Goal: Find contact information: Find contact information

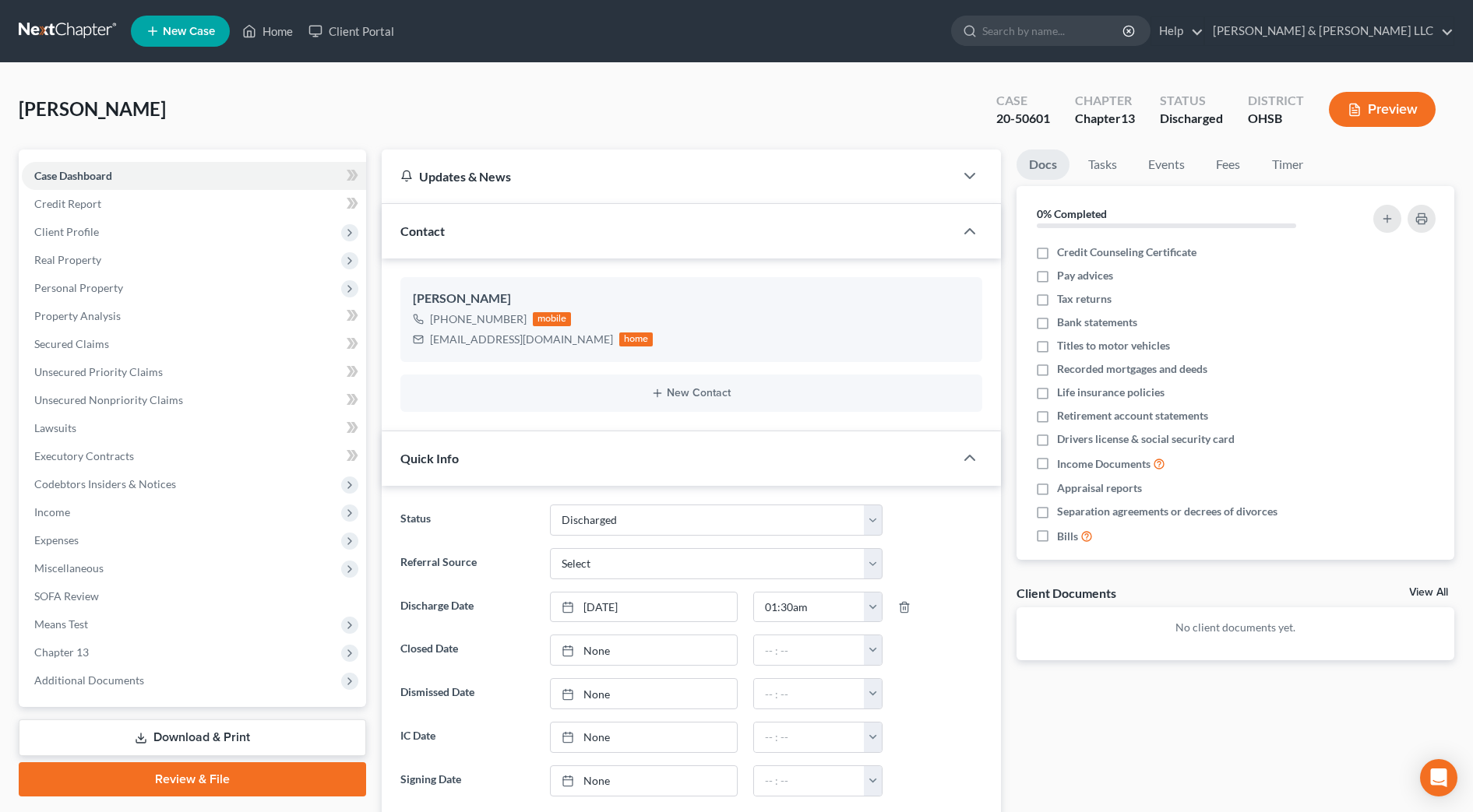
select select "1"
drag, startPoint x: 254, startPoint y: 34, endPoint x: 216, endPoint y: 2, distance: 49.7
click at [254, 34] on icon at bounding box center [249, 31] width 14 height 19
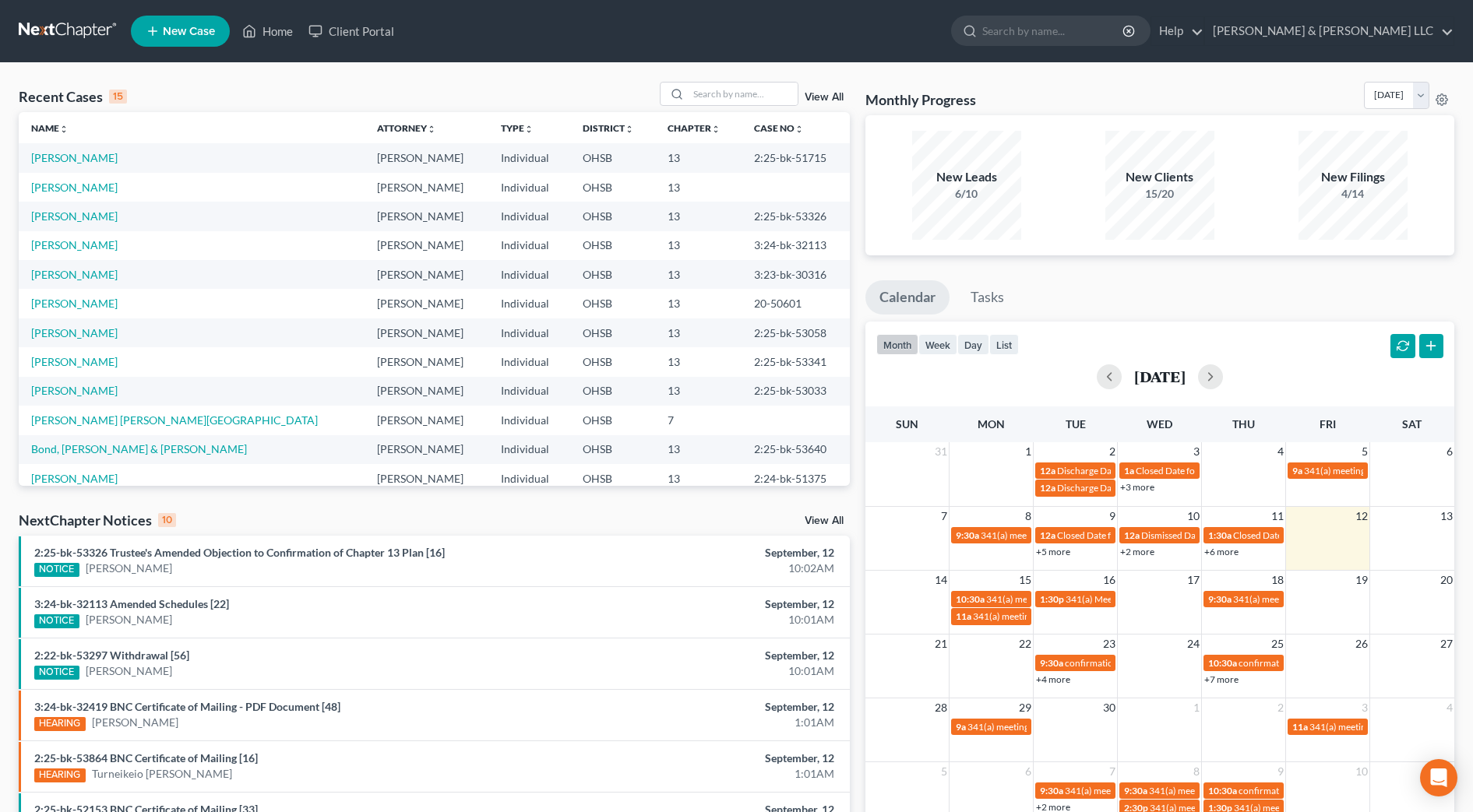
click at [749, 108] on div "Recent Cases 15 View All" at bounding box center [434, 97] width 831 height 30
click at [746, 92] on input "search" at bounding box center [743, 94] width 109 height 23
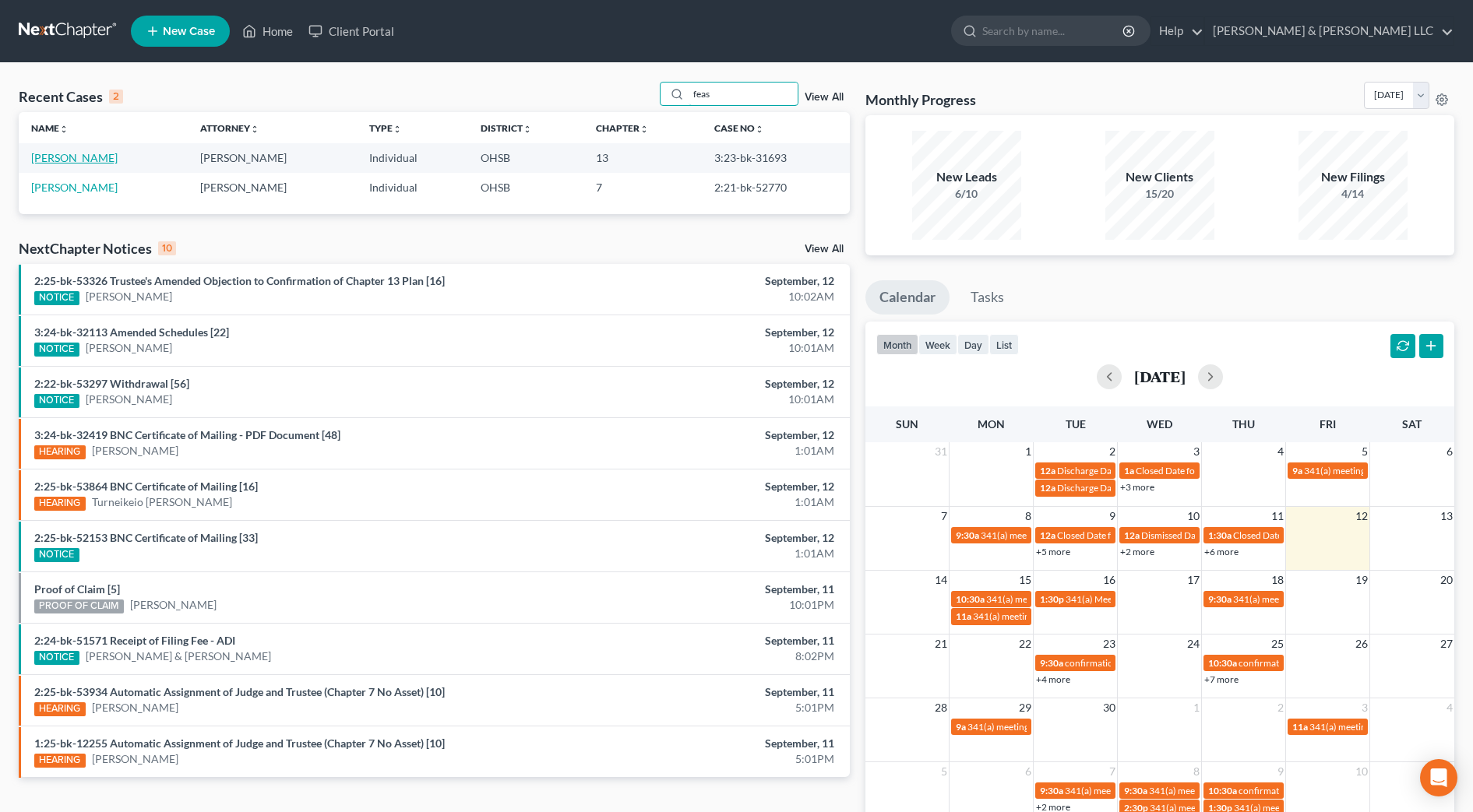
type input "feas"
click at [67, 160] on link "[PERSON_NAME]" at bounding box center [74, 158] width 86 height 13
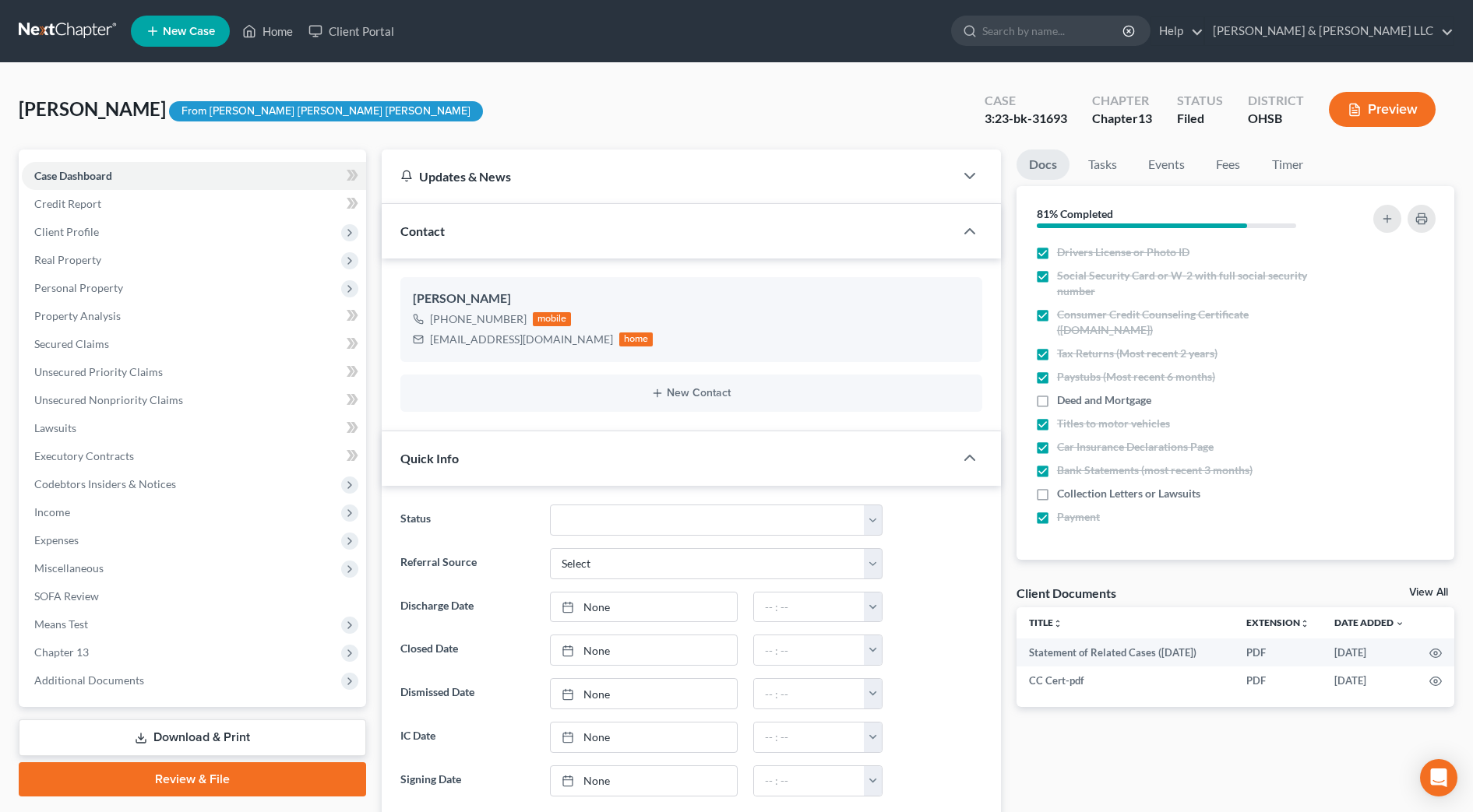
scroll to position [526, 0]
click at [207, 686] on span "Additional Documents" at bounding box center [193, 681] width 344 height 28
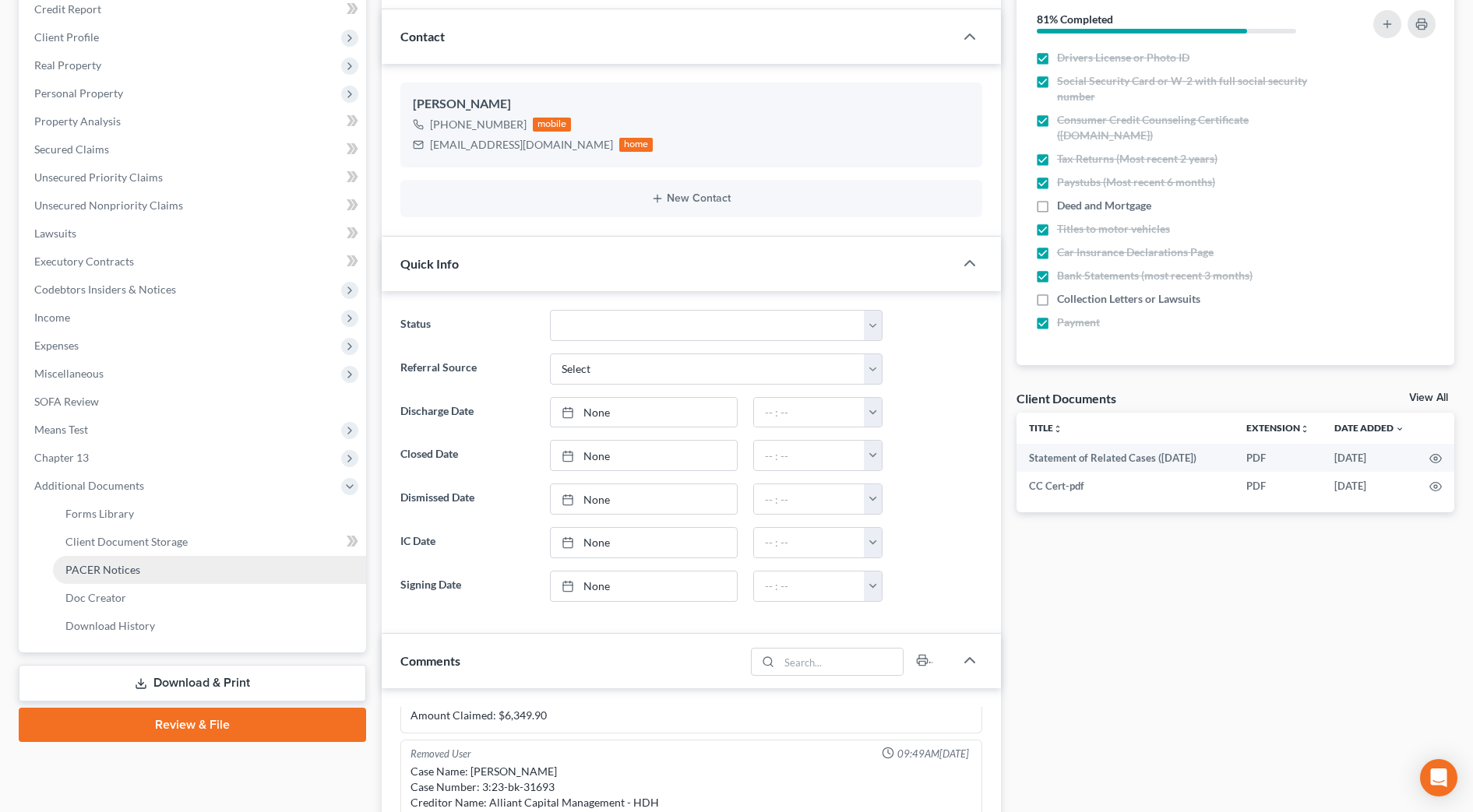
click at [182, 573] on link "PACER Notices" at bounding box center [209, 570] width 313 height 28
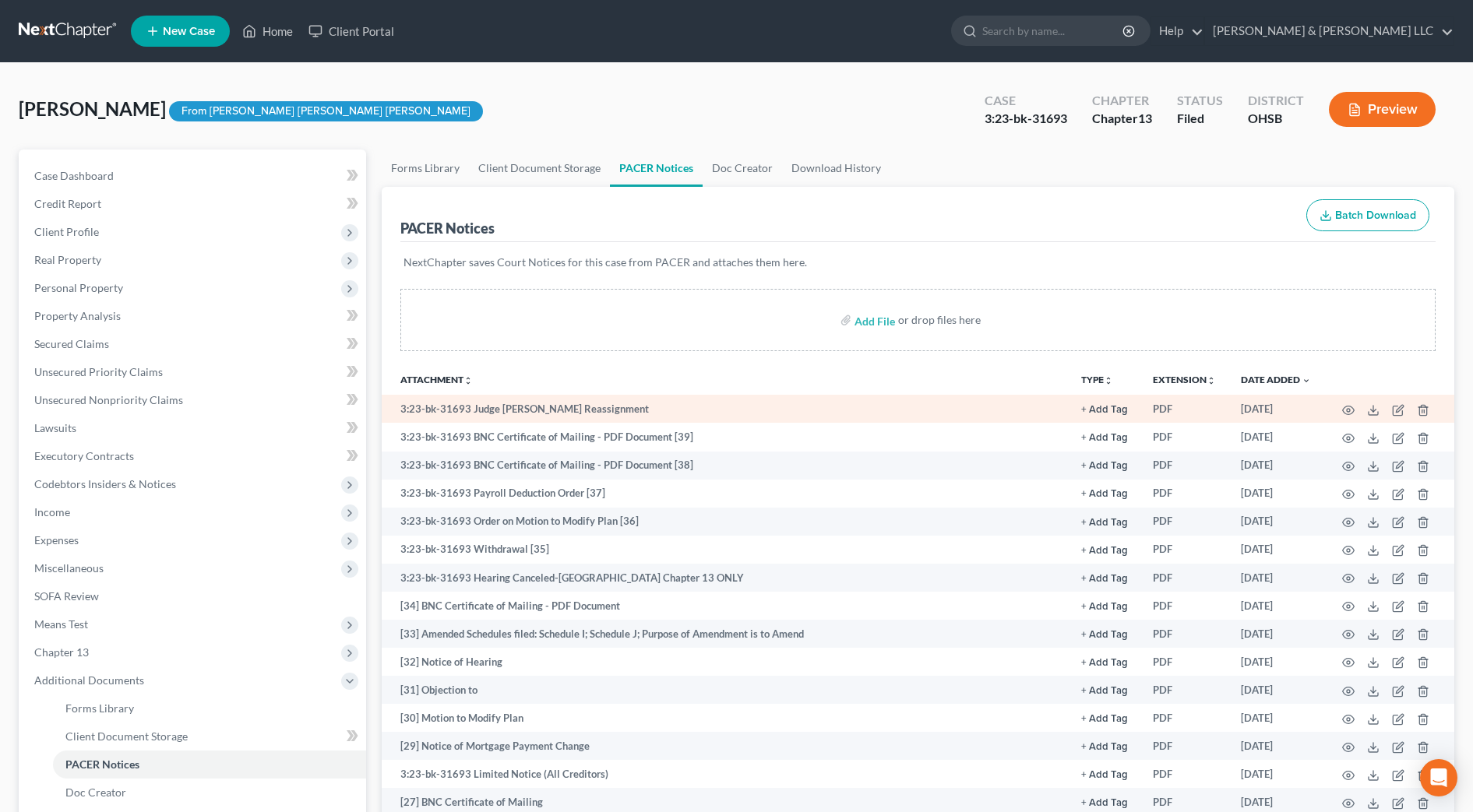
click at [1339, 410] on td at bounding box center [1388, 409] width 130 height 28
click at [1350, 411] on icon "button" at bounding box center [1347, 410] width 12 height 12
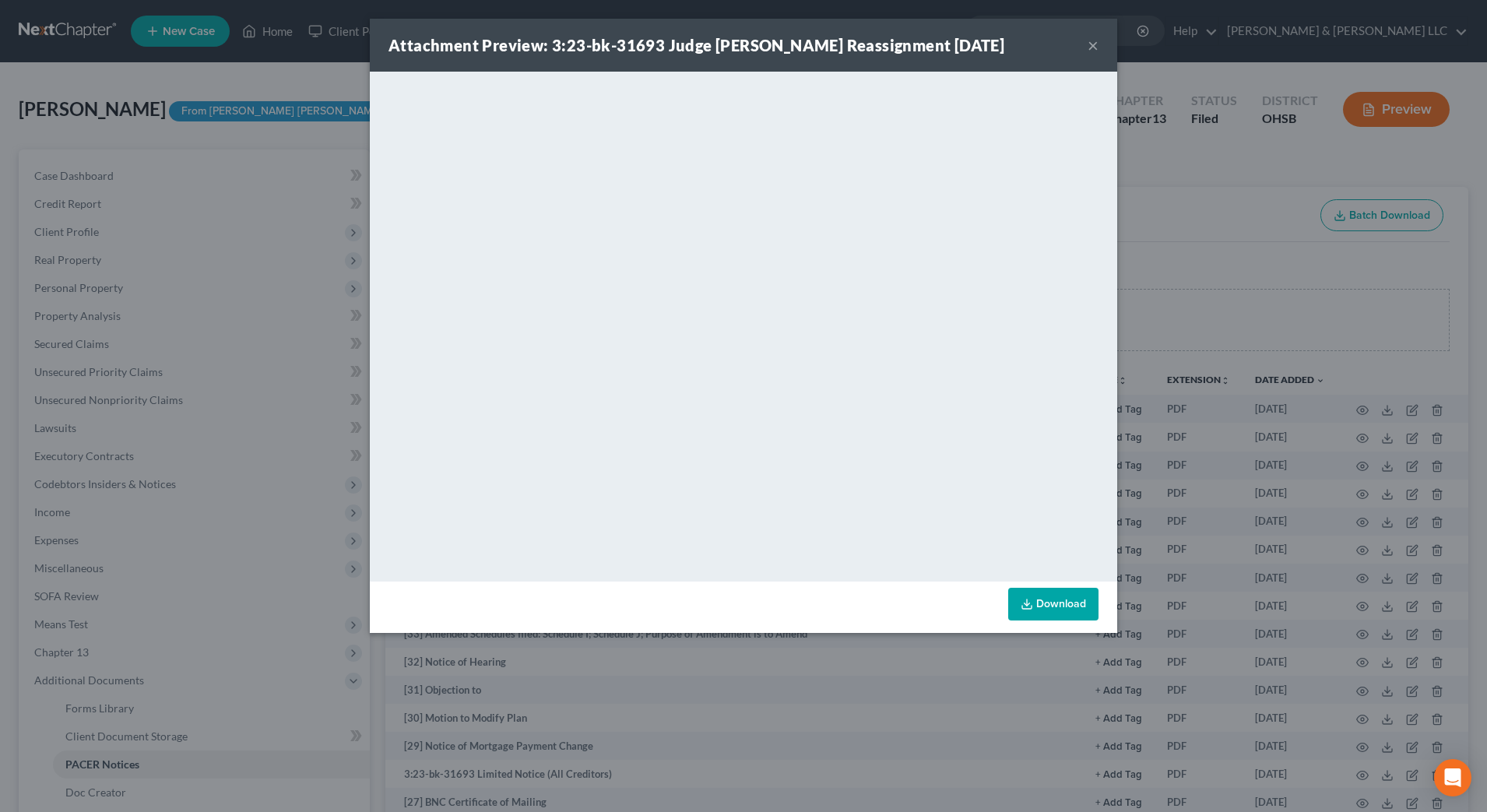
click at [1095, 49] on button "×" at bounding box center [1094, 45] width 11 height 19
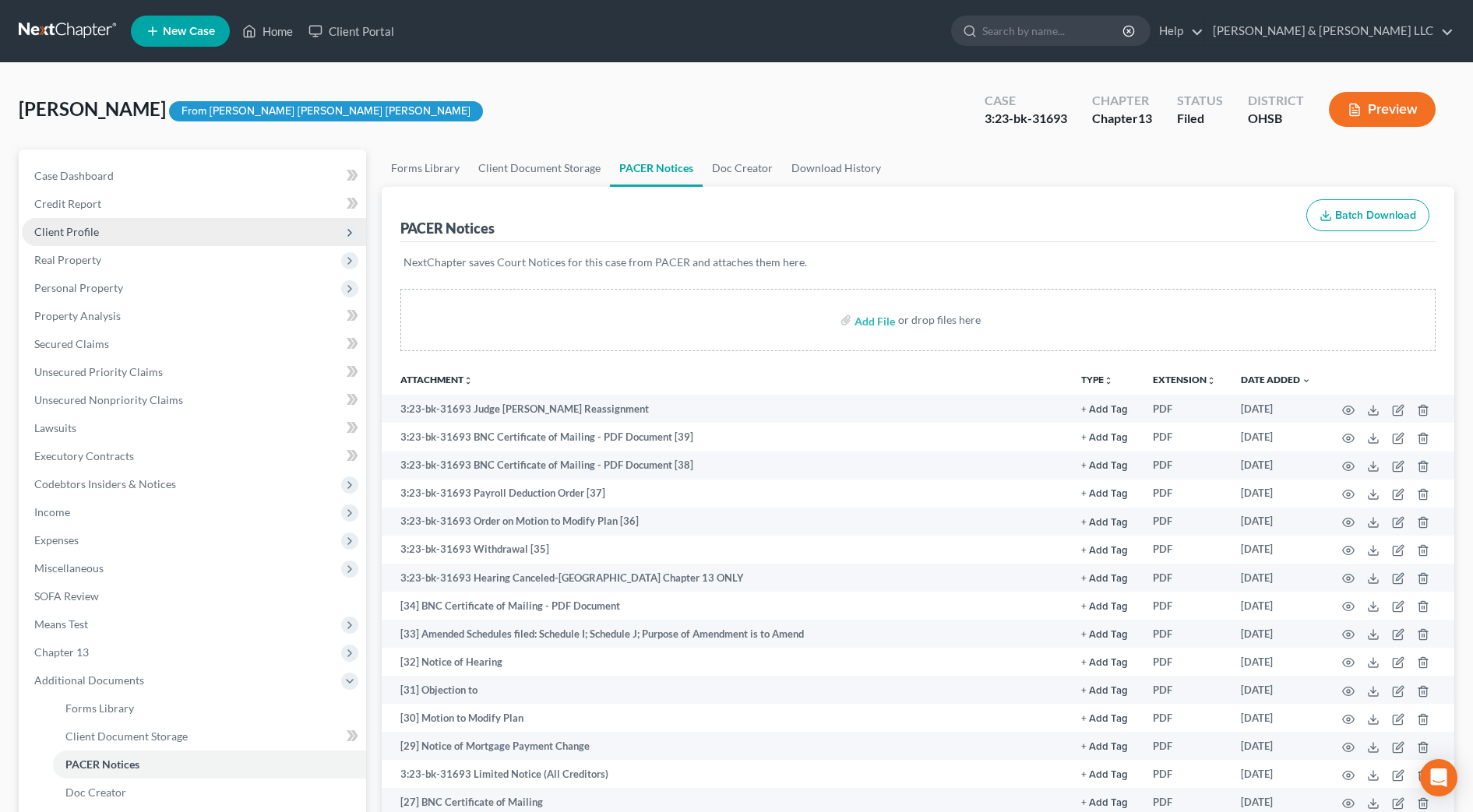
click at [101, 230] on span "Client Profile" at bounding box center [193, 232] width 344 height 28
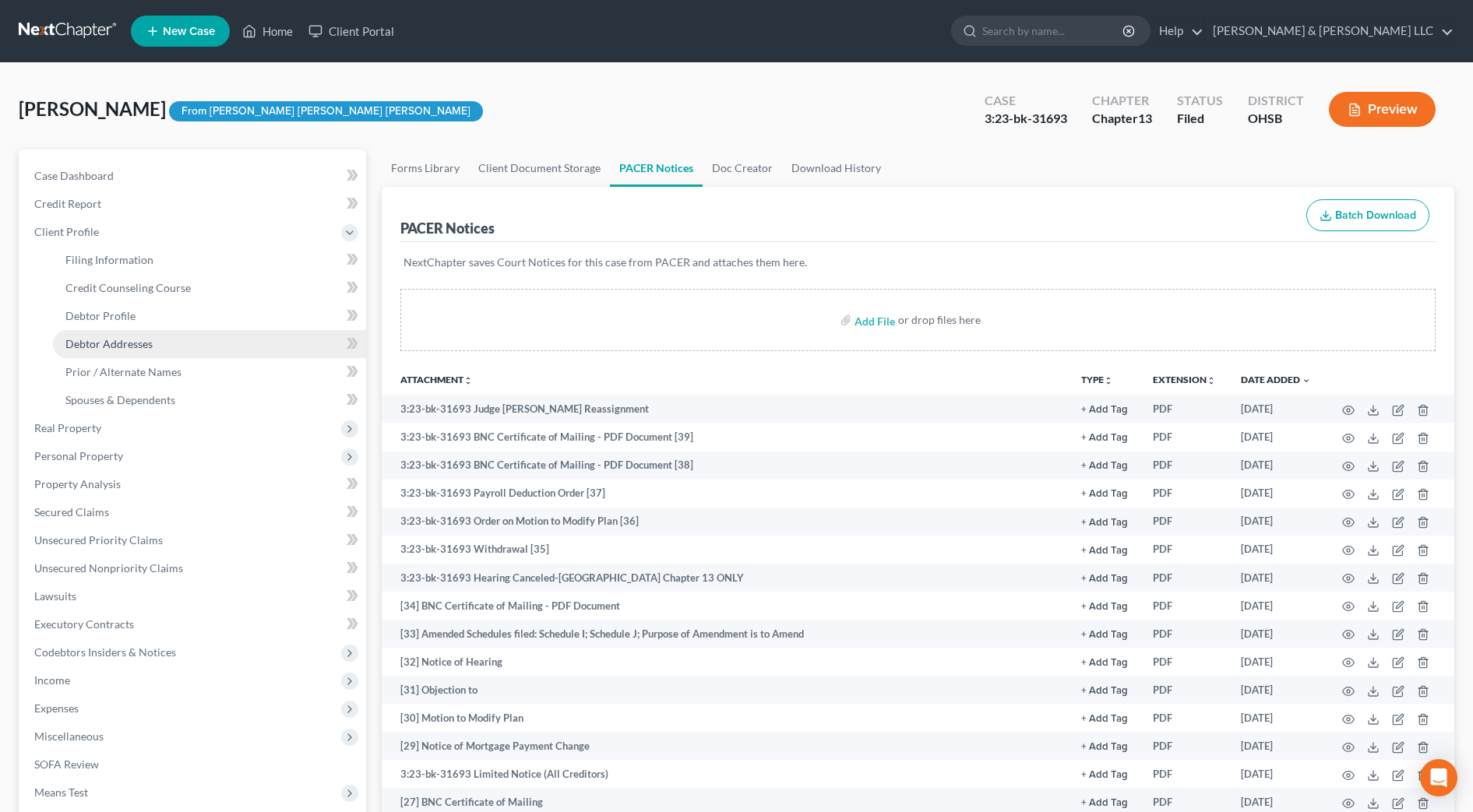
click at [124, 338] on span "Debtor Addresses" at bounding box center [109, 343] width 87 height 13
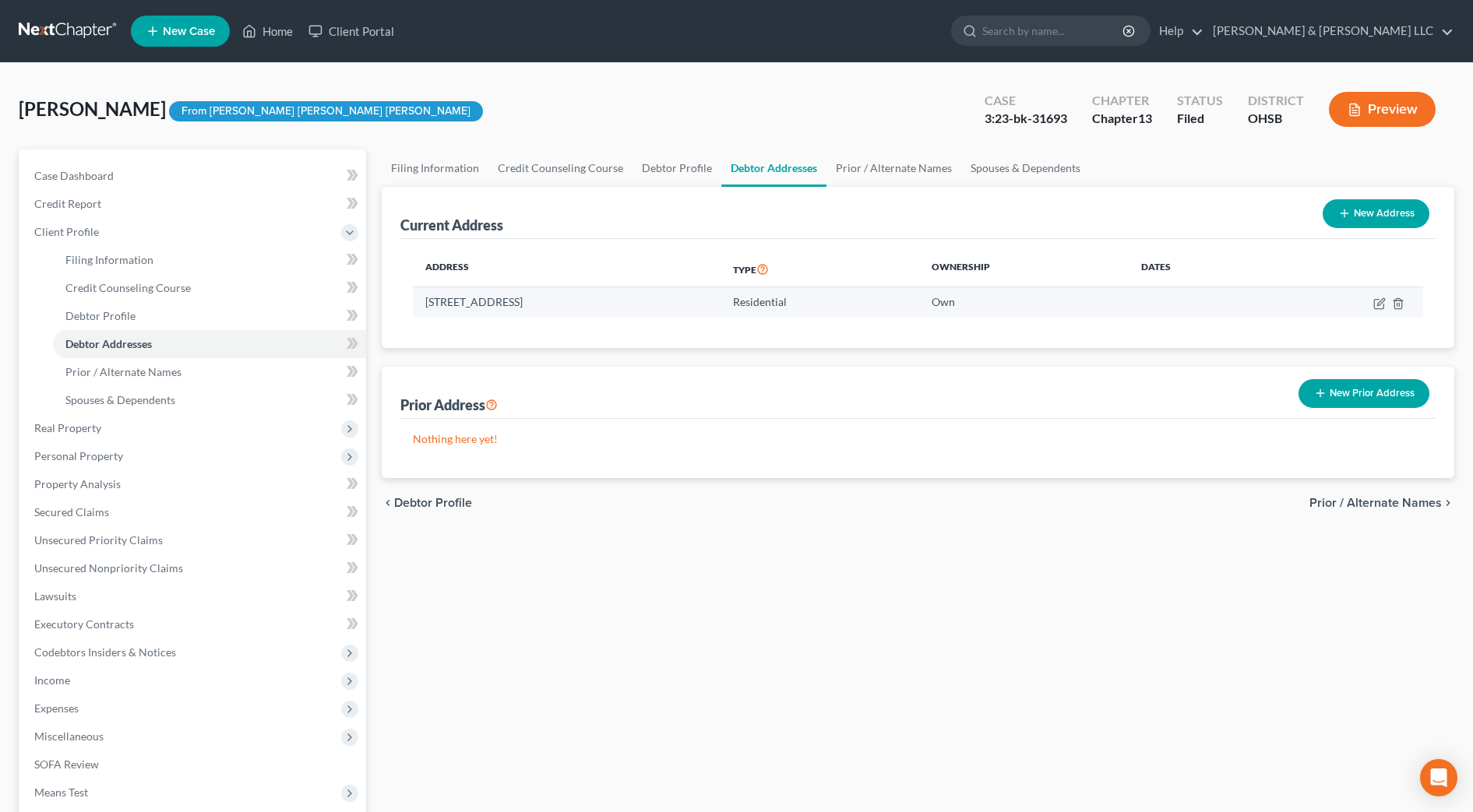
drag, startPoint x: 601, startPoint y: 302, endPoint x: 422, endPoint y: 304, distance: 179.0
click at [422, 304] on td "[STREET_ADDRESS]" at bounding box center [567, 302] width 308 height 30
drag, startPoint x: 422, startPoint y: 304, endPoint x: 457, endPoint y: 305, distance: 35.0
copy td "[STREET_ADDRESS]"
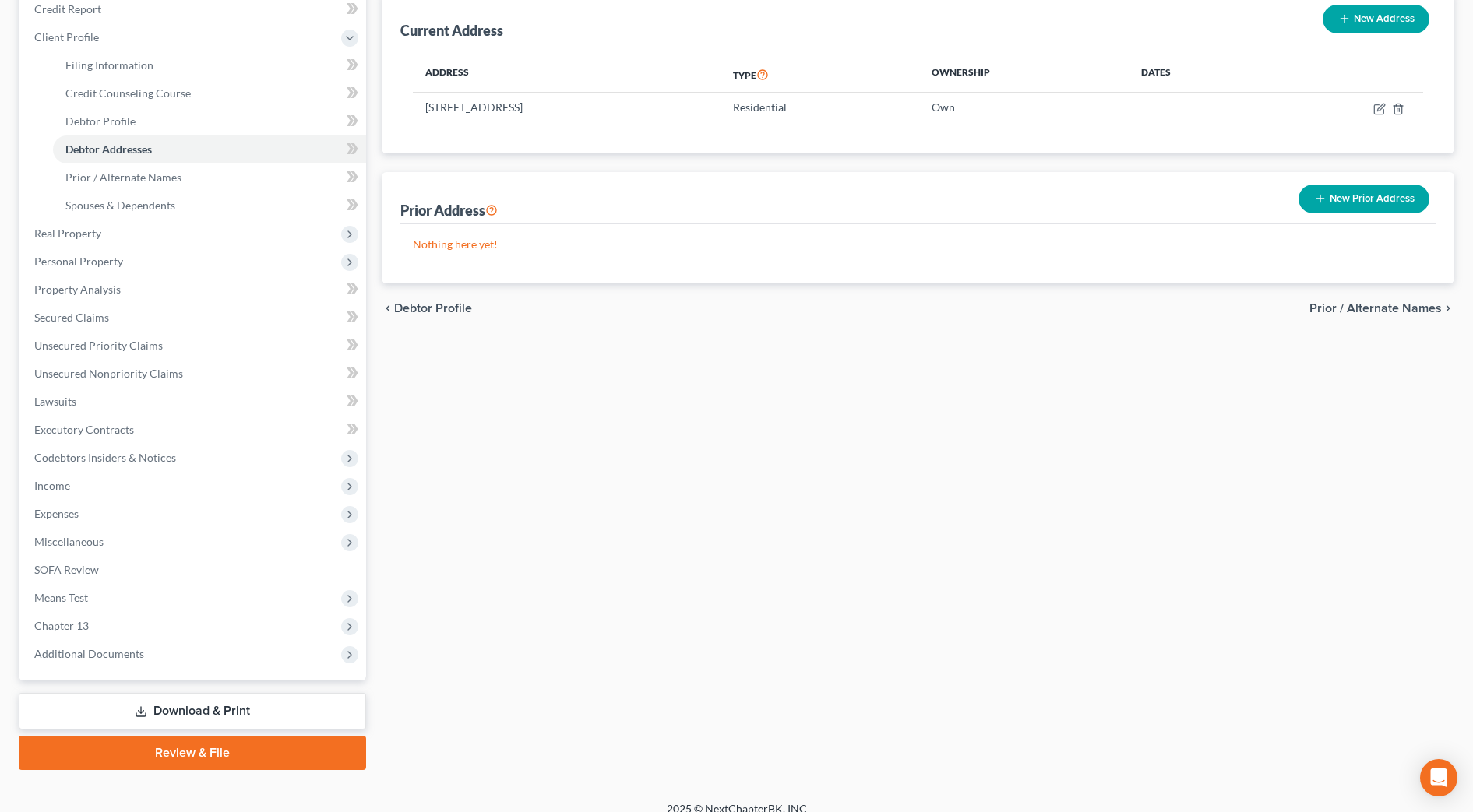
click at [204, 709] on link "Download & Print" at bounding box center [192, 711] width 347 height 37
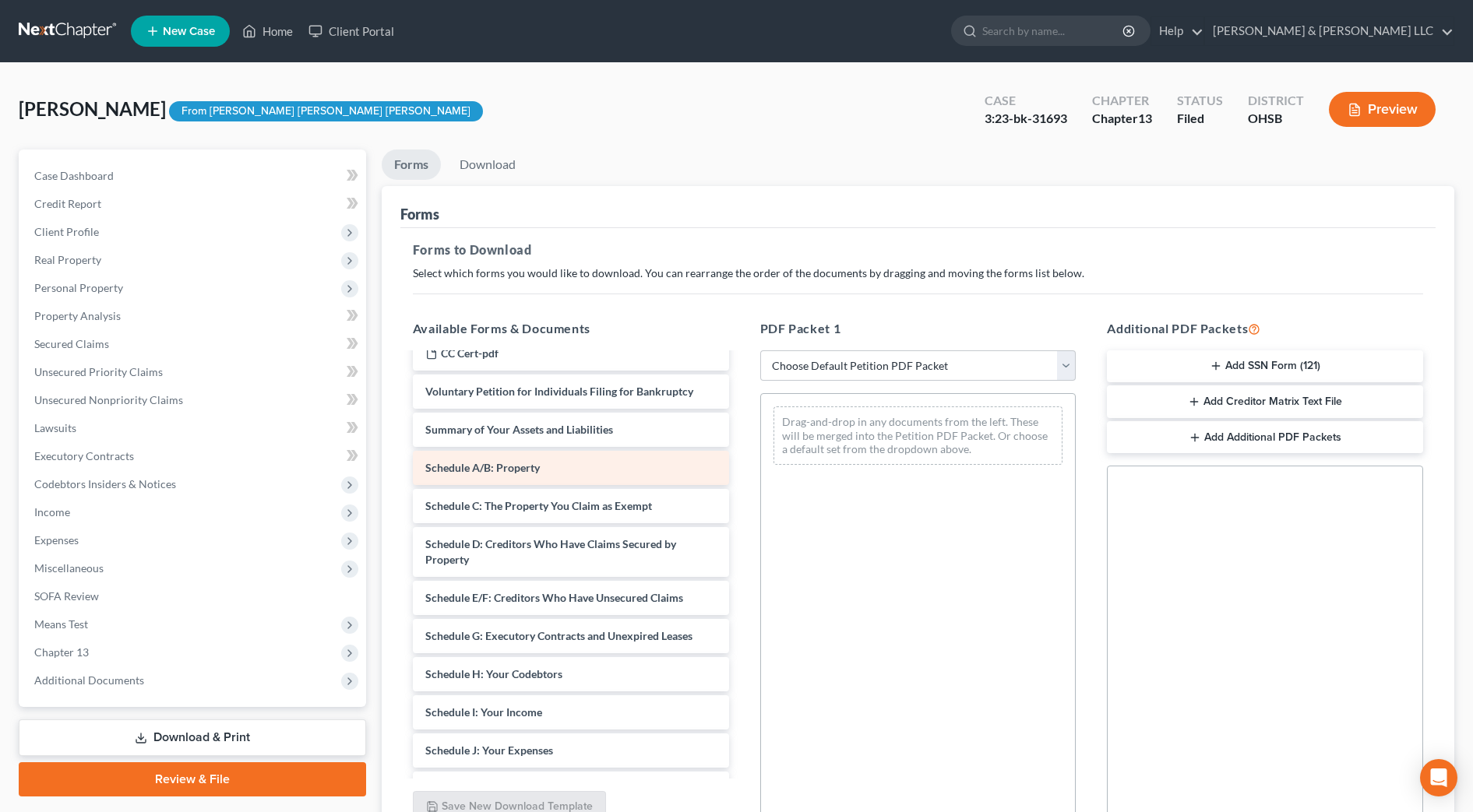
scroll to position [98, 0]
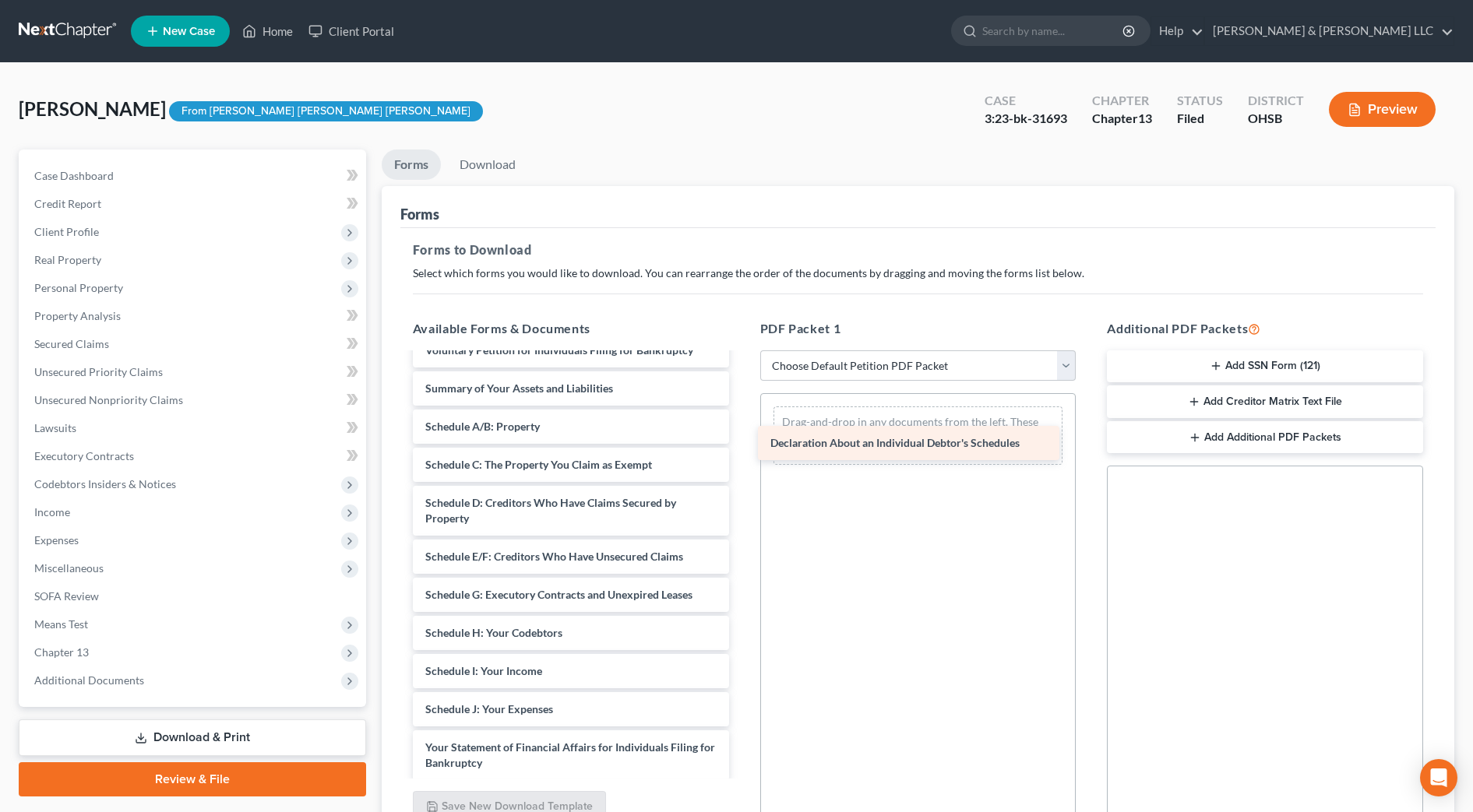
drag, startPoint x: 648, startPoint y: 746, endPoint x: 995, endPoint y: 441, distance: 462.0
click at [741, 441] on div "Declaration About an Individual Debtor's Schedules Statement of Related Cases (…" at bounding box center [571, 640] width 342 height 767
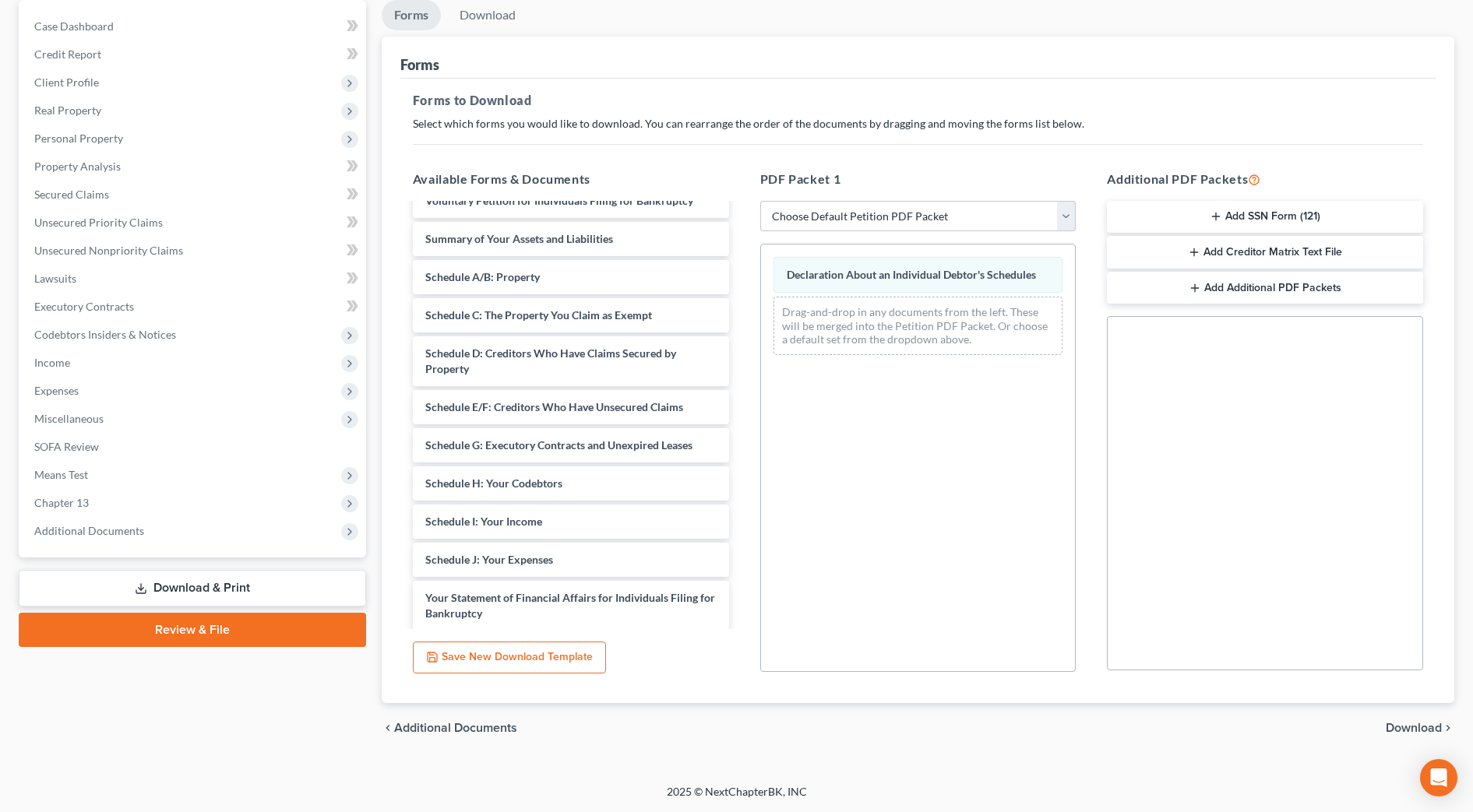
click at [1400, 725] on span "Download" at bounding box center [1414, 727] width 56 height 12
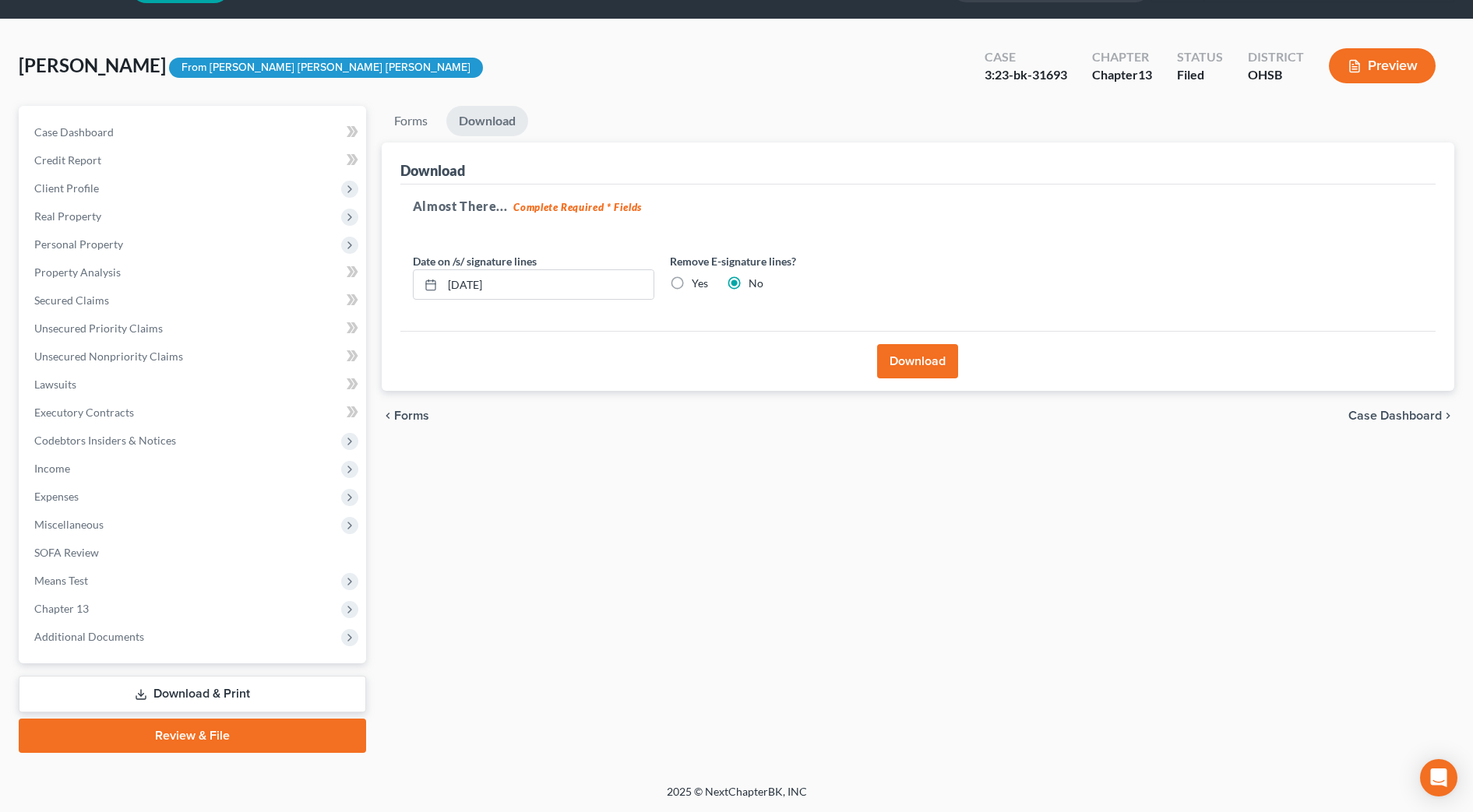
click at [898, 380] on div "Download" at bounding box center [918, 361] width 1035 height 60
click at [904, 359] on button "Download" at bounding box center [918, 361] width 81 height 35
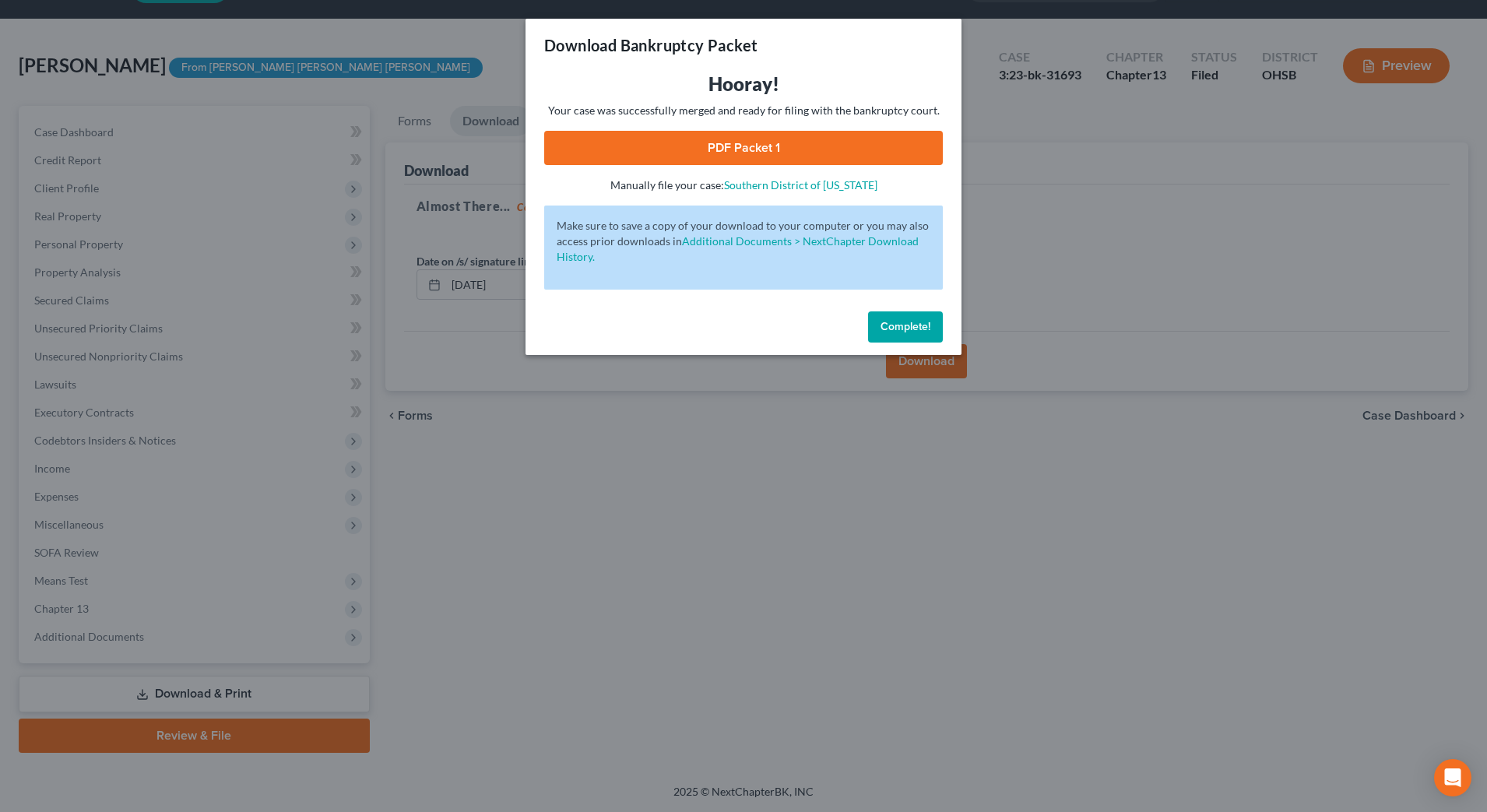
click at [845, 135] on link "PDF Packet 1" at bounding box center [743, 147] width 399 height 35
click at [905, 328] on span "Complete!" at bounding box center [905, 326] width 50 height 13
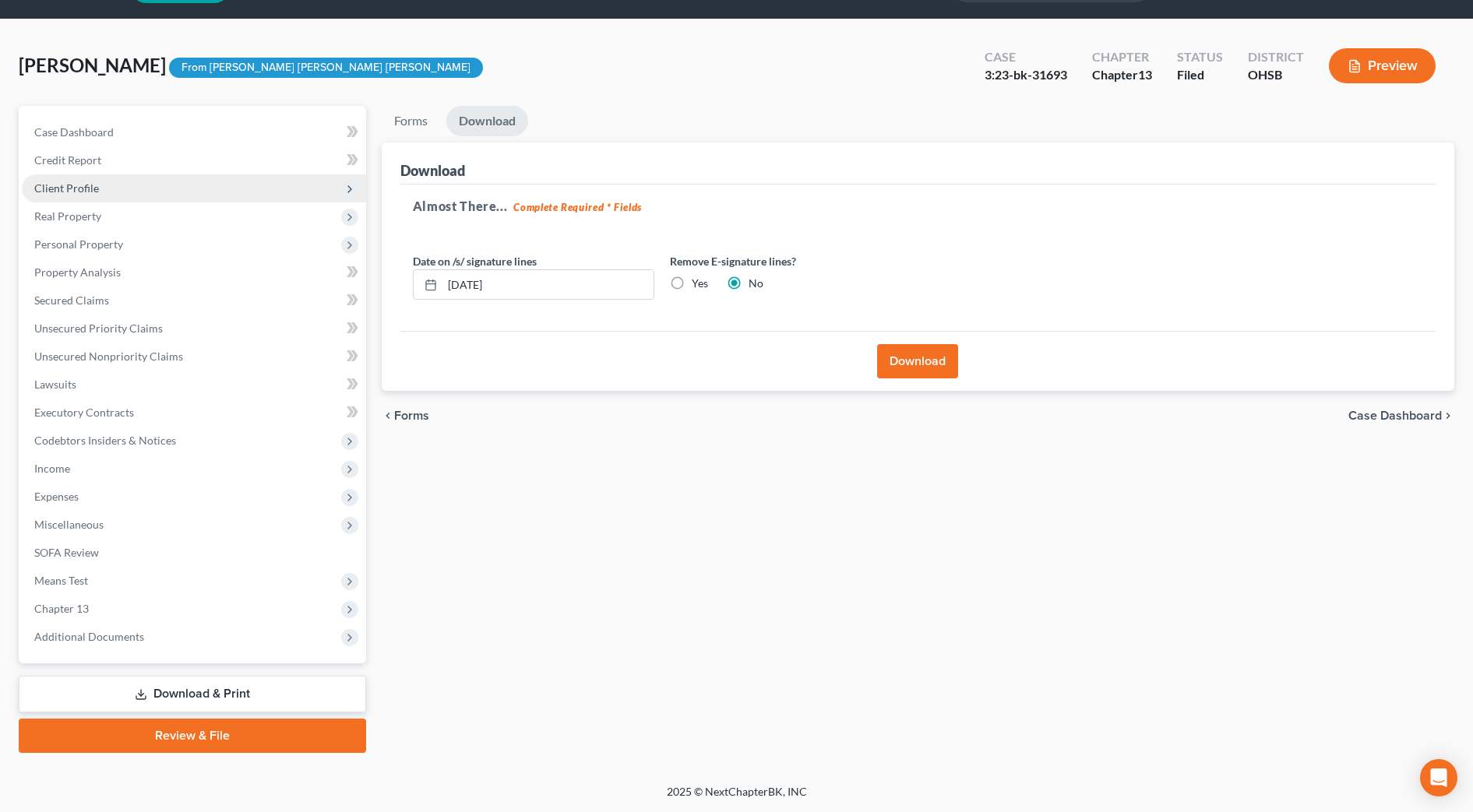
scroll to position [0, 0]
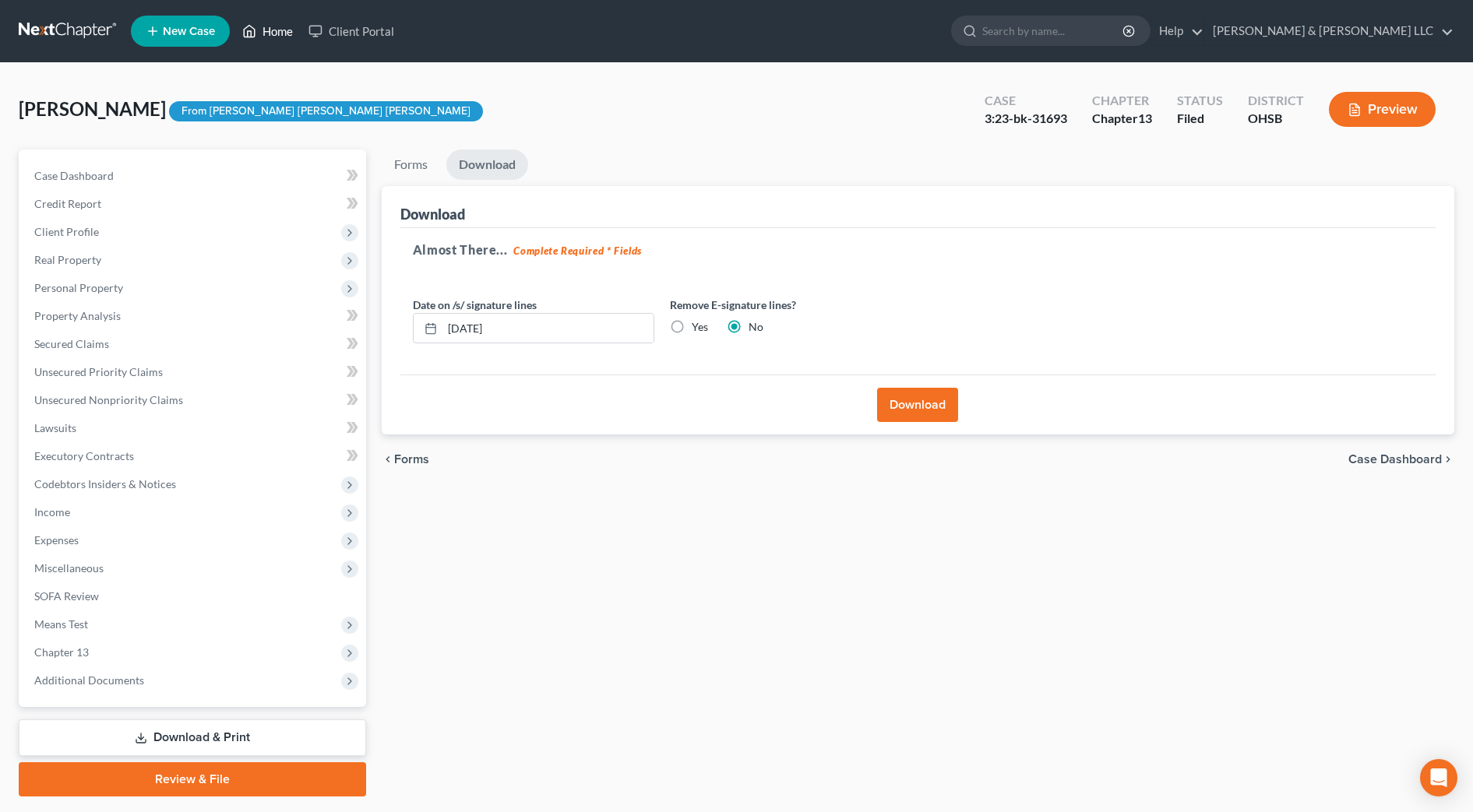
click at [274, 32] on link "Home" at bounding box center [267, 31] width 67 height 28
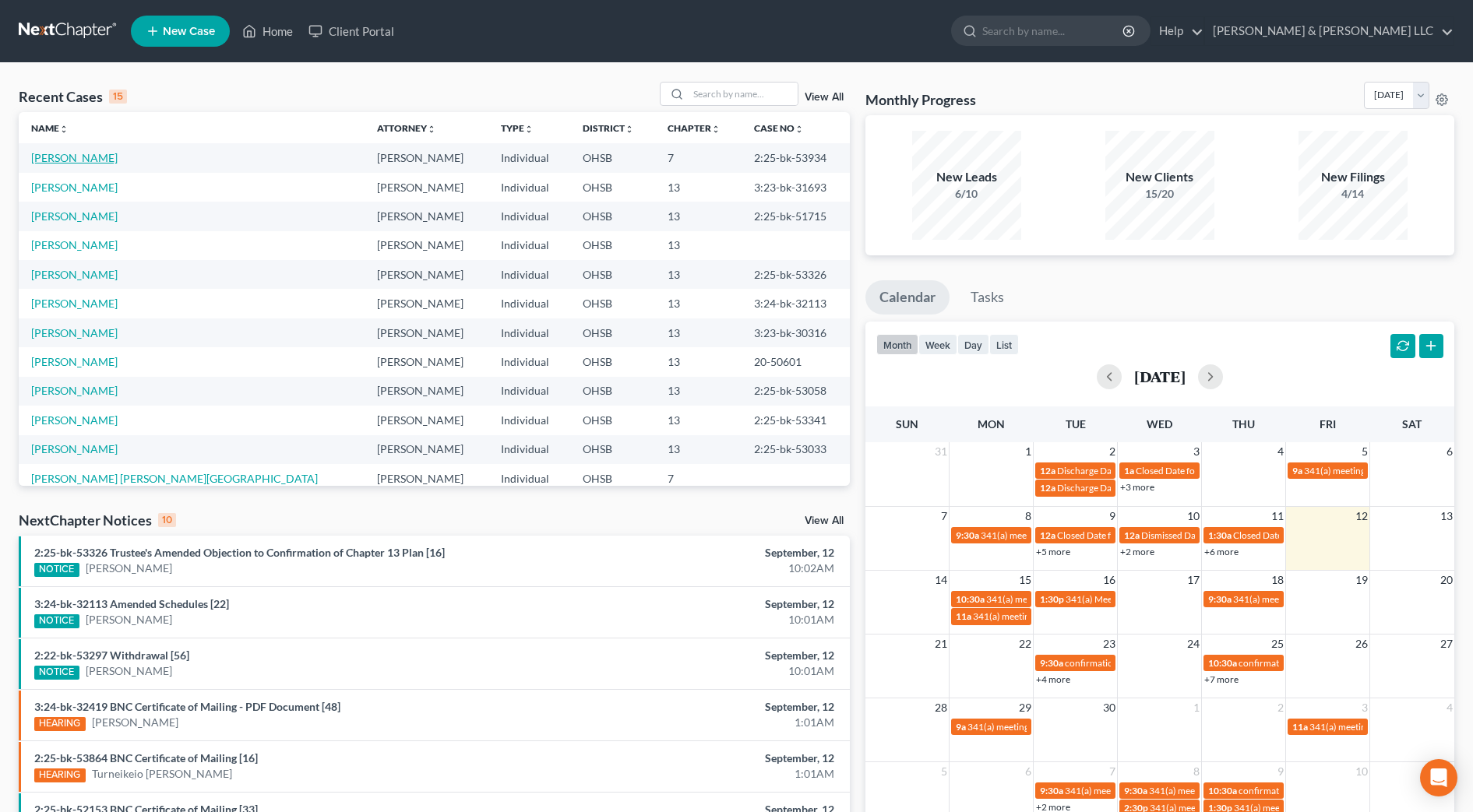
click at [97, 158] on link "[PERSON_NAME]" at bounding box center [74, 158] width 86 height 13
select select "1"
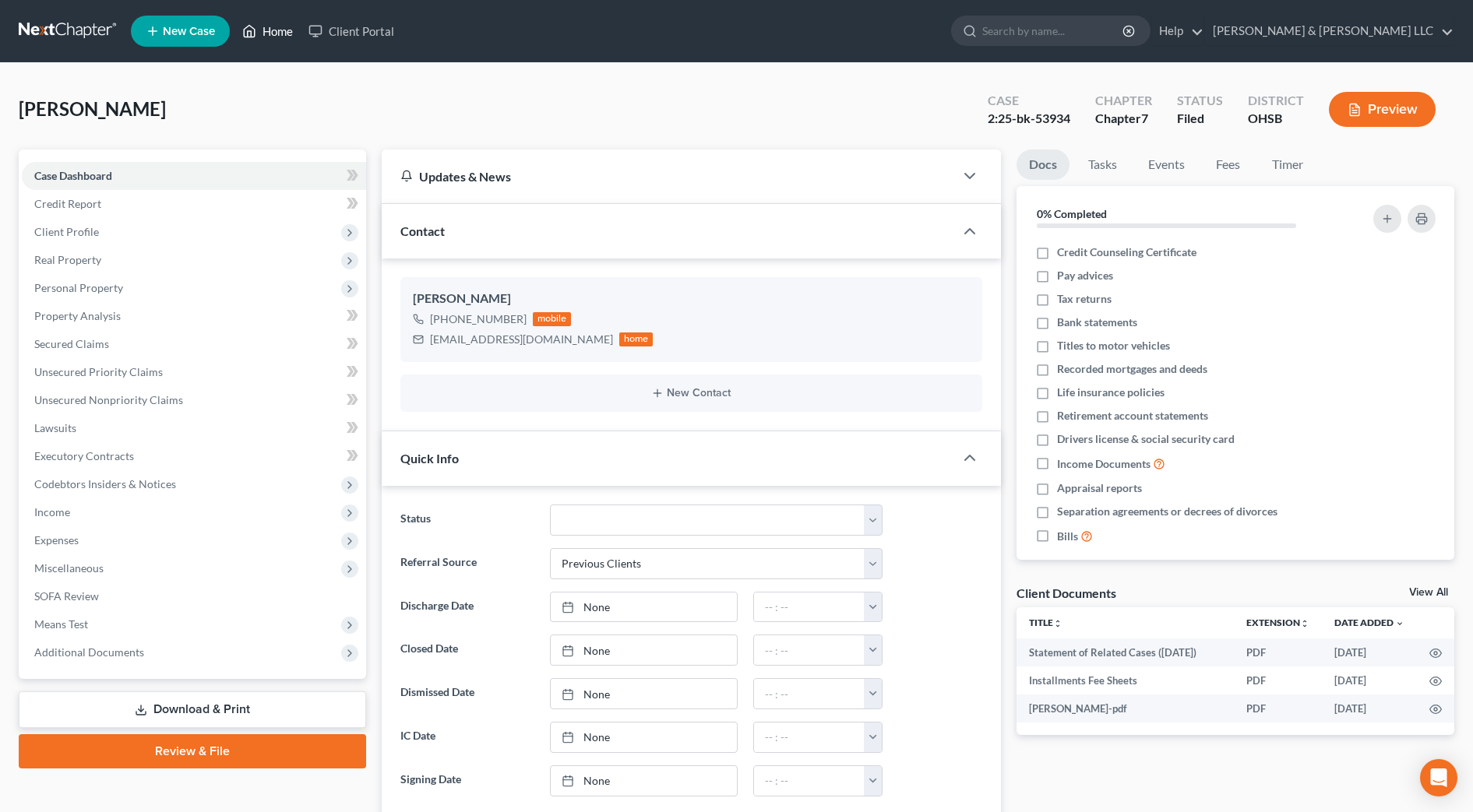
click at [278, 42] on link "Home" at bounding box center [267, 31] width 67 height 28
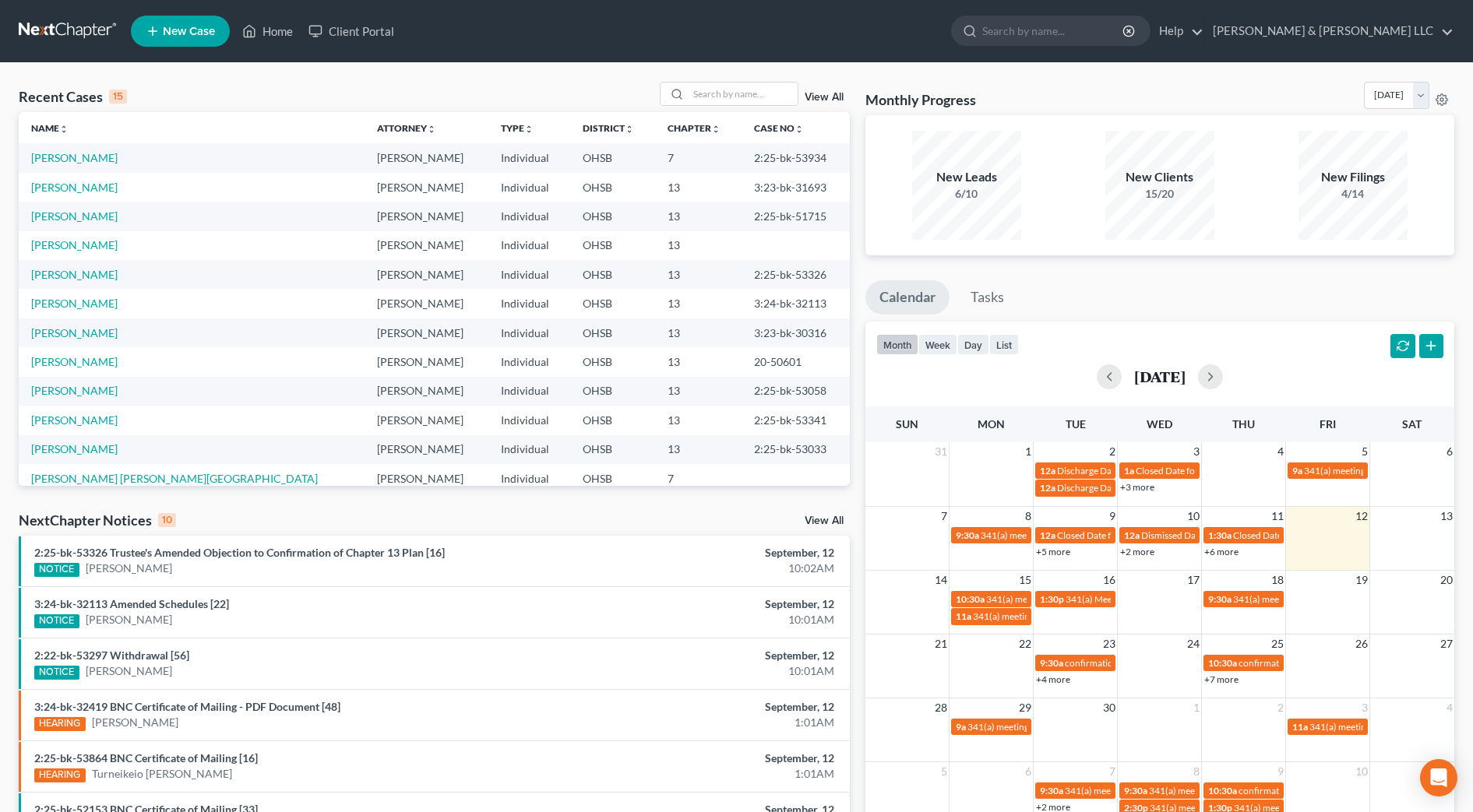
click at [832, 97] on link "View All" at bounding box center [824, 98] width 39 height 11
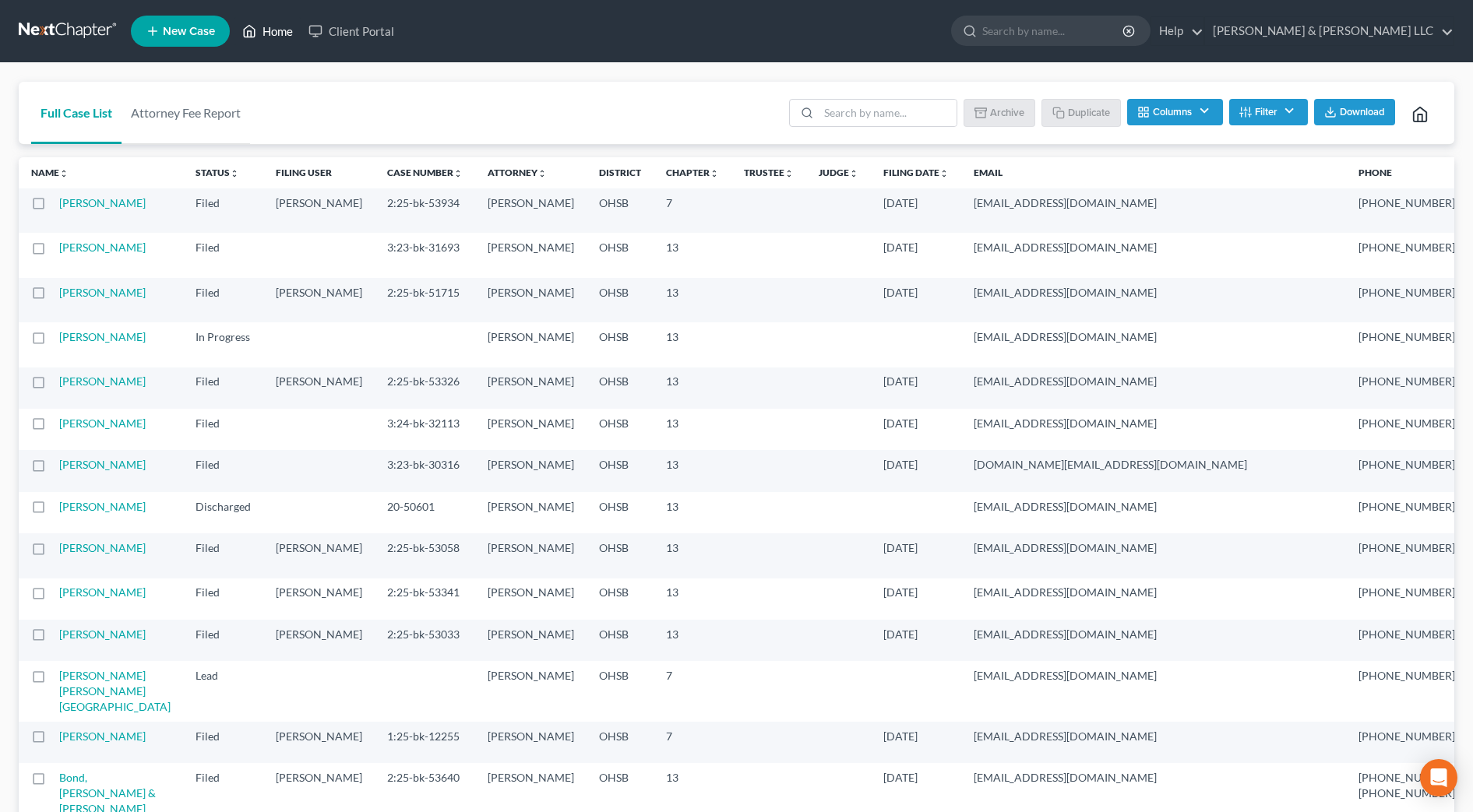
click at [294, 34] on link "Home" at bounding box center [267, 31] width 67 height 28
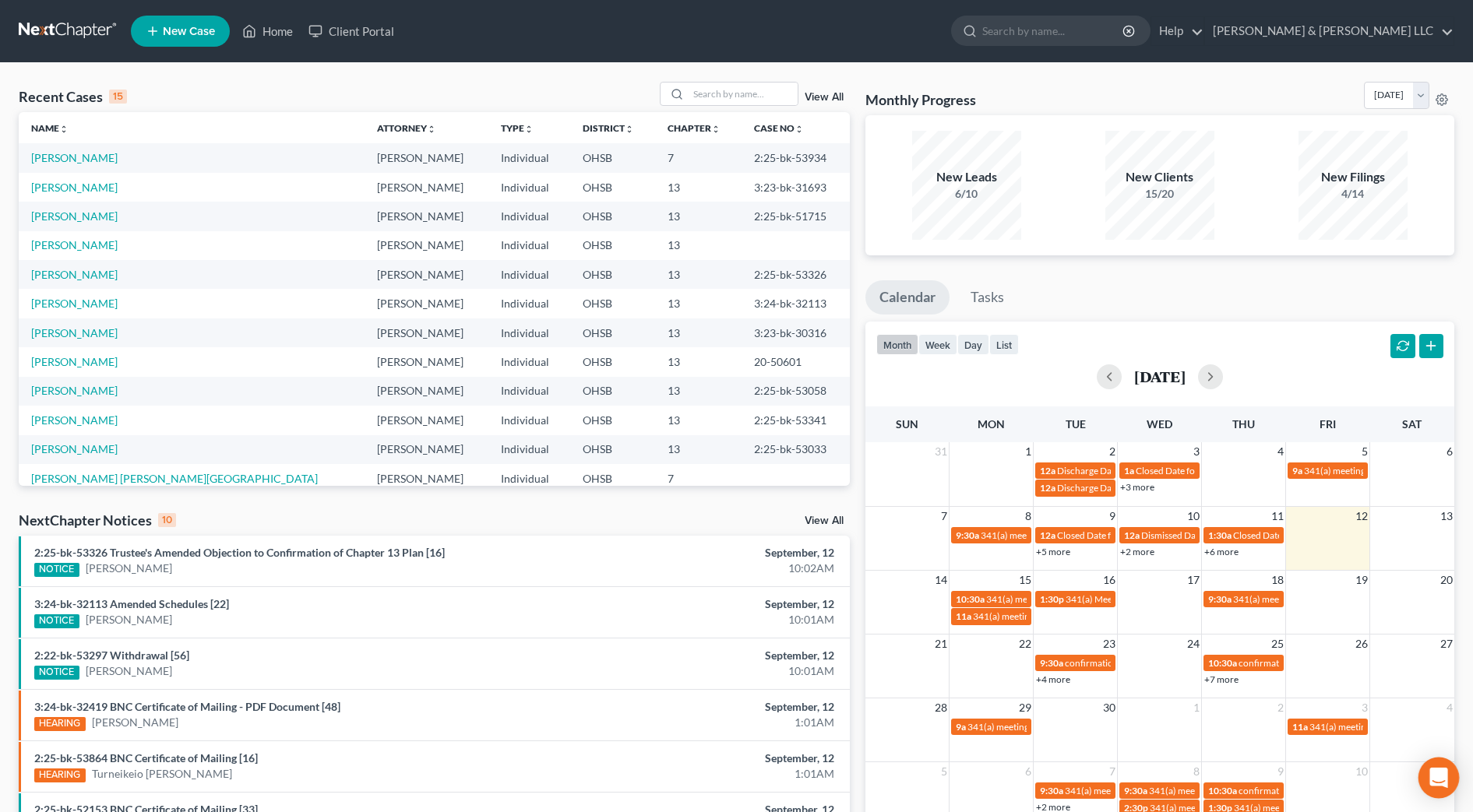
click at [1429, 776] on icon "Open Intercom Messenger" at bounding box center [1438, 777] width 21 height 21
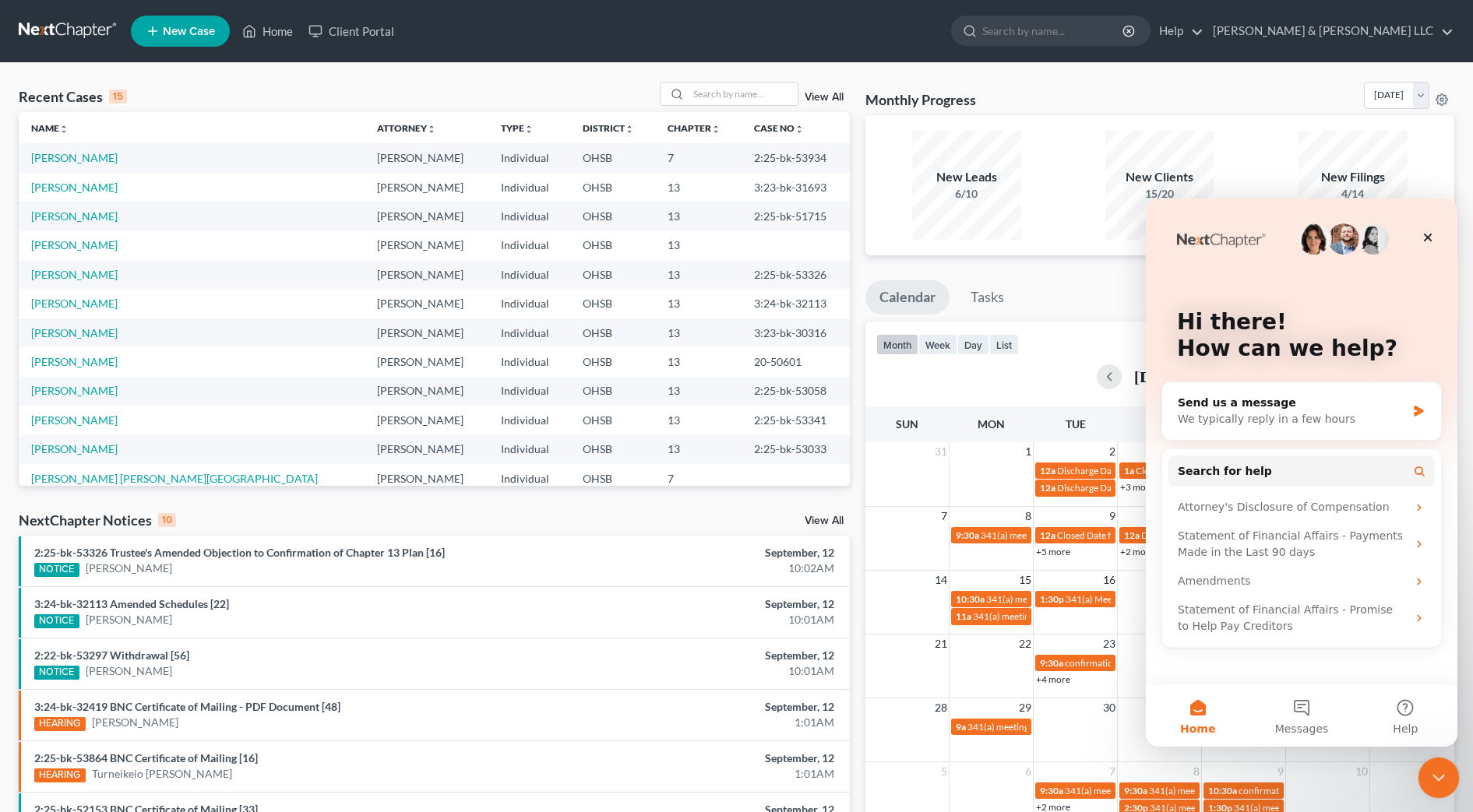
click at [1450, 785] on div "Close Intercom Messenger" at bounding box center [1436, 775] width 38 height 38
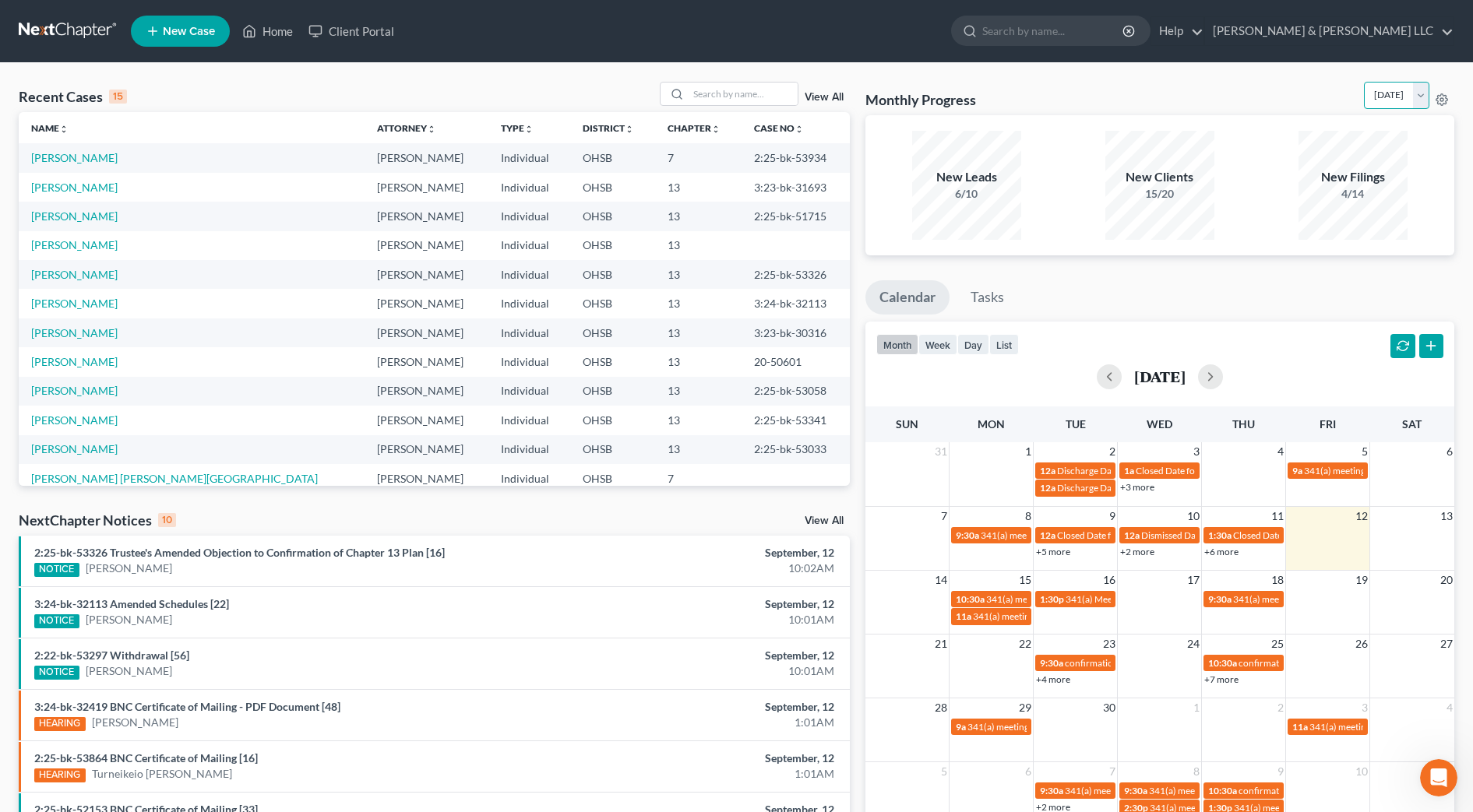
click at [1423, 88] on select "[DATE] [DATE] [DATE] [DATE] [DATE] [DATE] [DATE] [DATE] [DATE] [DATE] [DATE] [D…" at bounding box center [1396, 95] width 66 height 27
click at [1363, 82] on select "[DATE] [DATE] [DATE] [DATE] [DATE] [DATE] [DATE] [DATE] [DATE] [DATE] [DATE] [D…" at bounding box center [1396, 95] width 66 height 27
click at [1414, 98] on select "[DATE] [DATE] [DATE] [DATE] [DATE] [DATE] [DATE] [DATE] [DATE] [DATE] [DATE] [D…" at bounding box center [1396, 95] width 66 height 27
click at [1363, 82] on select "[DATE] [DATE] [DATE] [DATE] [DATE] [DATE] [DATE] [DATE] [DATE] [DATE] [DATE] [D…" at bounding box center [1396, 95] width 66 height 27
click at [1413, 89] on select "[DATE] [DATE] [DATE] [DATE] [DATE] [DATE] [DATE] [DATE] [DATE] [DATE] [DATE] [D…" at bounding box center [1396, 95] width 66 height 27
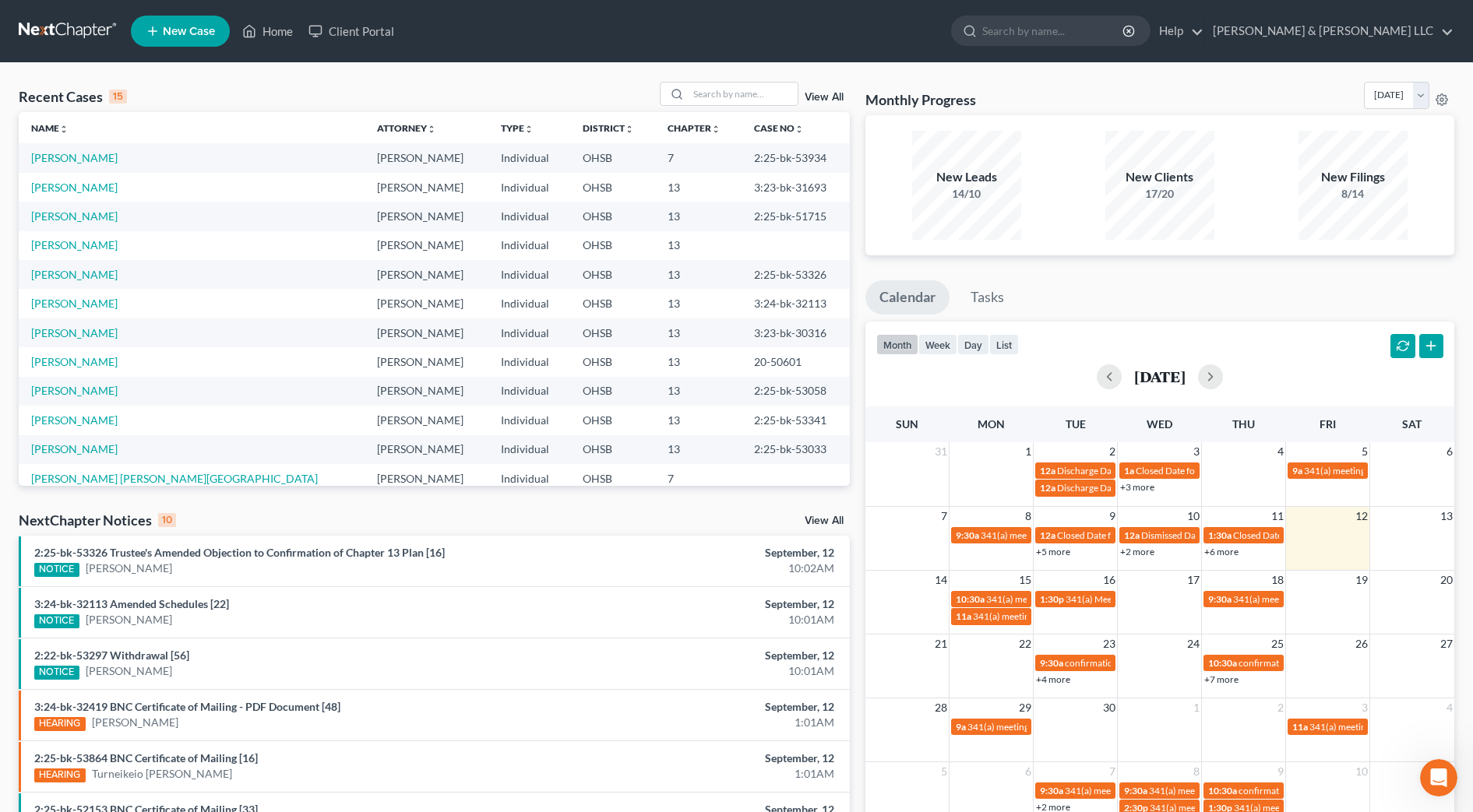
click at [1237, 90] on div "Monthly Progress Bankruptcy Bankruptcy [DATE] [DATE] [DATE] [DATE] [DATE] [DATE…" at bounding box center [1160, 98] width 589 height 34
click at [1414, 99] on select "[DATE] [DATE] [DATE] [DATE] [DATE] [DATE] [DATE] [DATE] [DATE] [DATE] [DATE] [D…" at bounding box center [1396, 95] width 66 height 27
click at [1363, 82] on select "[DATE] [DATE] [DATE] [DATE] [DATE] [DATE] [DATE] [DATE] [DATE] [DATE] [DATE] [D…" at bounding box center [1396, 95] width 66 height 27
click at [1414, 98] on select "[DATE] [DATE] [DATE] [DATE] [DATE] [DATE] [DATE] [DATE] [DATE] [DATE] [DATE] [D…" at bounding box center [1396, 95] width 66 height 27
click at [1363, 82] on select "[DATE] [DATE] [DATE] [DATE] [DATE] [DATE] [DATE] [DATE] [DATE] [DATE] [DATE] [D…" at bounding box center [1396, 95] width 66 height 27
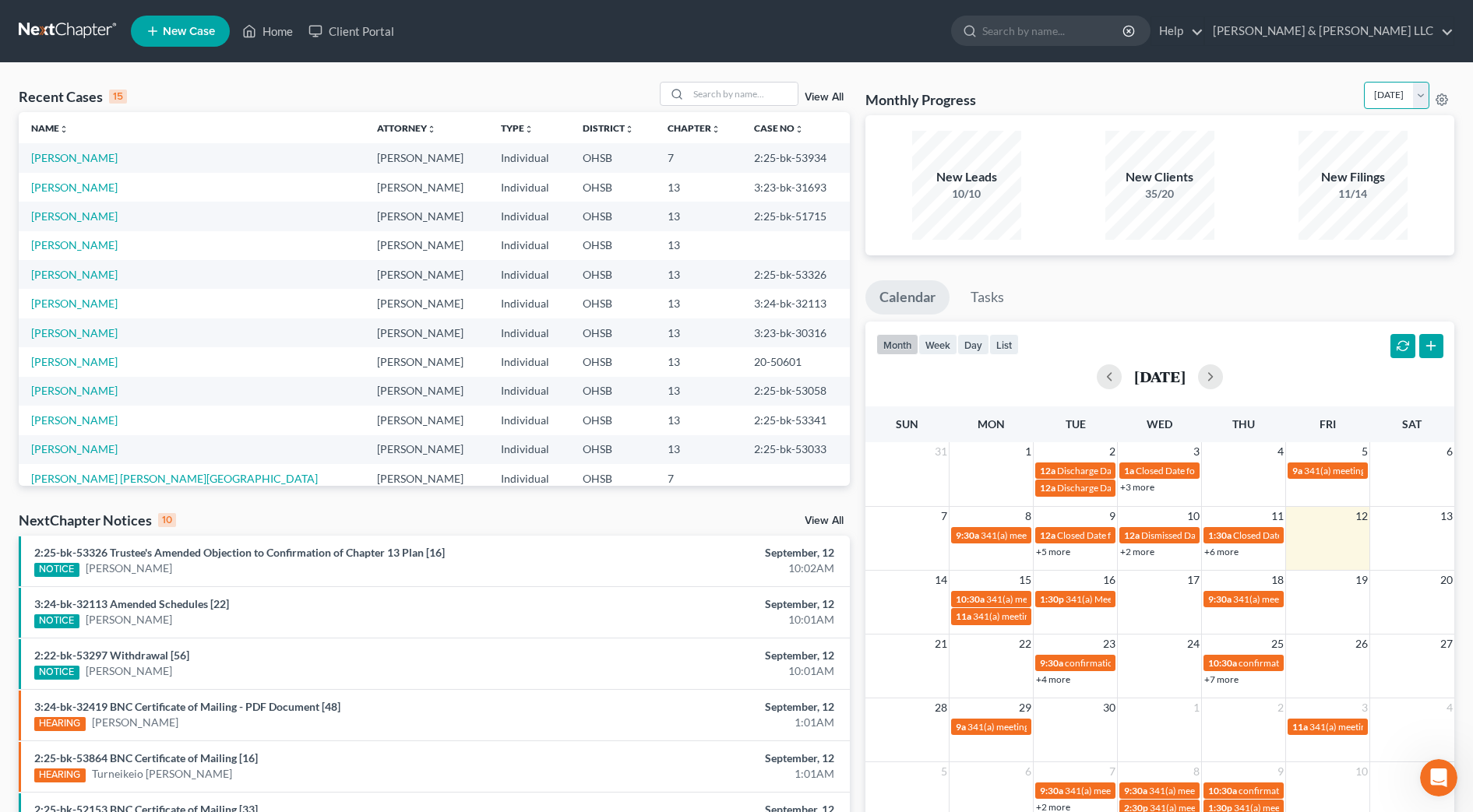
click at [1412, 97] on select "[DATE] [DATE] [DATE] [DATE] [DATE] [DATE] [DATE] [DATE] [DATE] [DATE] [DATE] [D…" at bounding box center [1396, 95] width 66 height 27
click at [1363, 82] on select "[DATE] [DATE] [DATE] [DATE] [DATE] [DATE] [DATE] [DATE] [DATE] [DATE] [DATE] [D…" at bounding box center [1396, 95] width 66 height 27
click at [1414, 98] on select "[DATE] [DATE] [DATE] [DATE] [DATE] [DATE] [DATE] [DATE] [DATE] [DATE] [DATE] [D…" at bounding box center [1396, 95] width 66 height 27
select select "5"
click at [1363, 82] on select "[DATE] [DATE] [DATE] [DATE] [DATE] [DATE] [DATE] [DATE] [DATE] [DATE] [DATE] [D…" at bounding box center [1396, 95] width 66 height 27
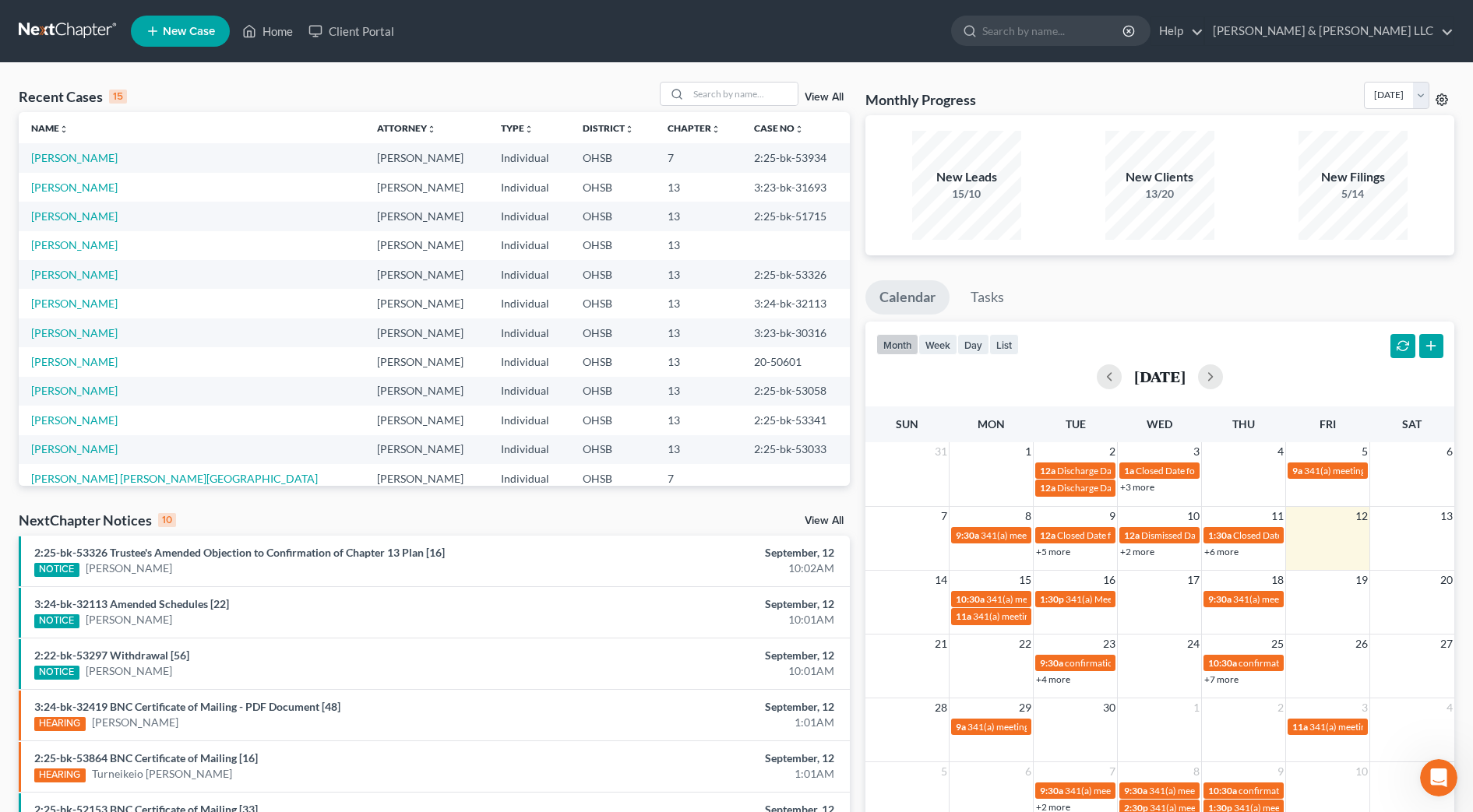
click at [1444, 98] on icon at bounding box center [1441, 99] width 12 height 12
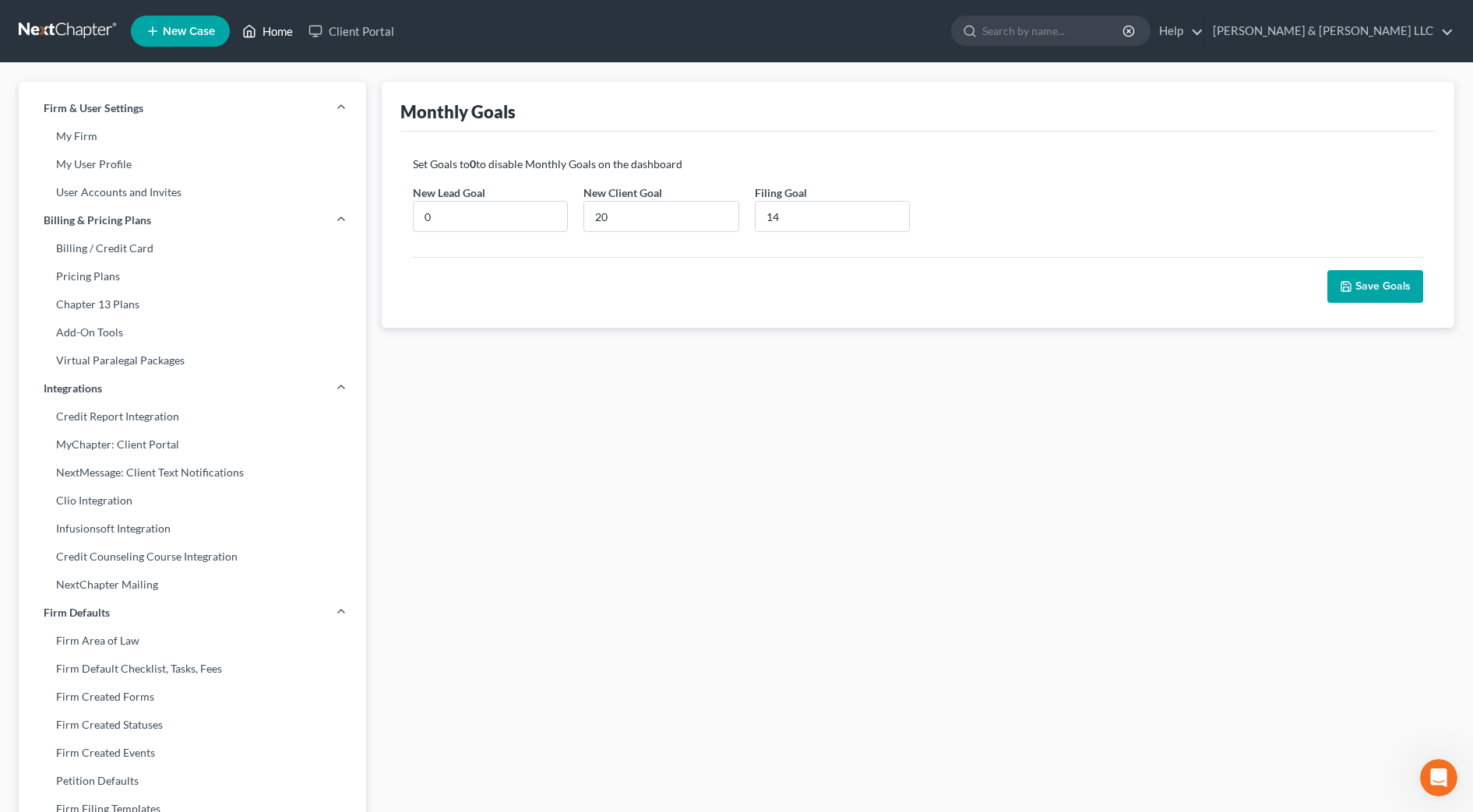
click at [268, 30] on link "Home" at bounding box center [267, 31] width 67 height 28
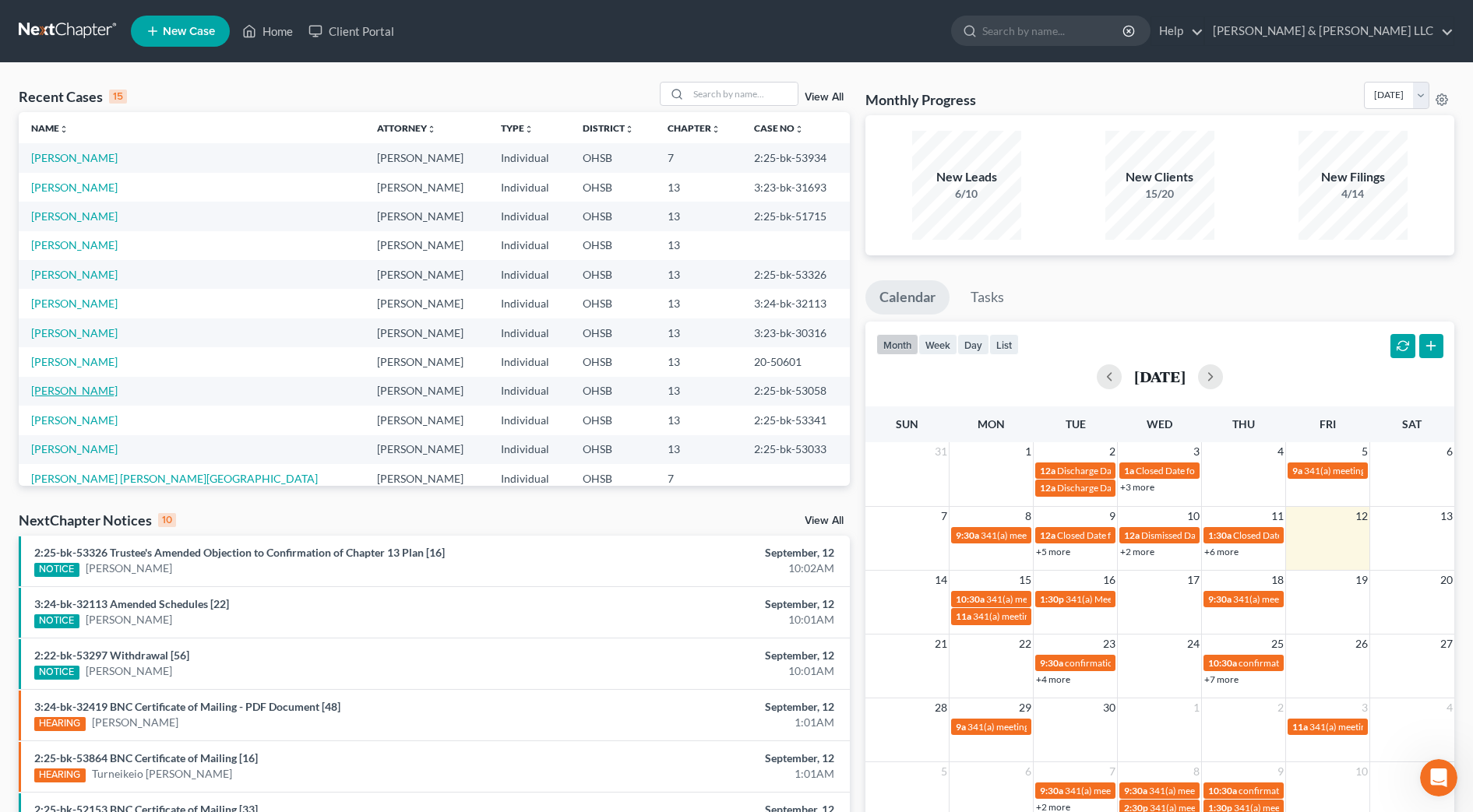
click at [96, 395] on link "[PERSON_NAME]" at bounding box center [74, 390] width 86 height 13
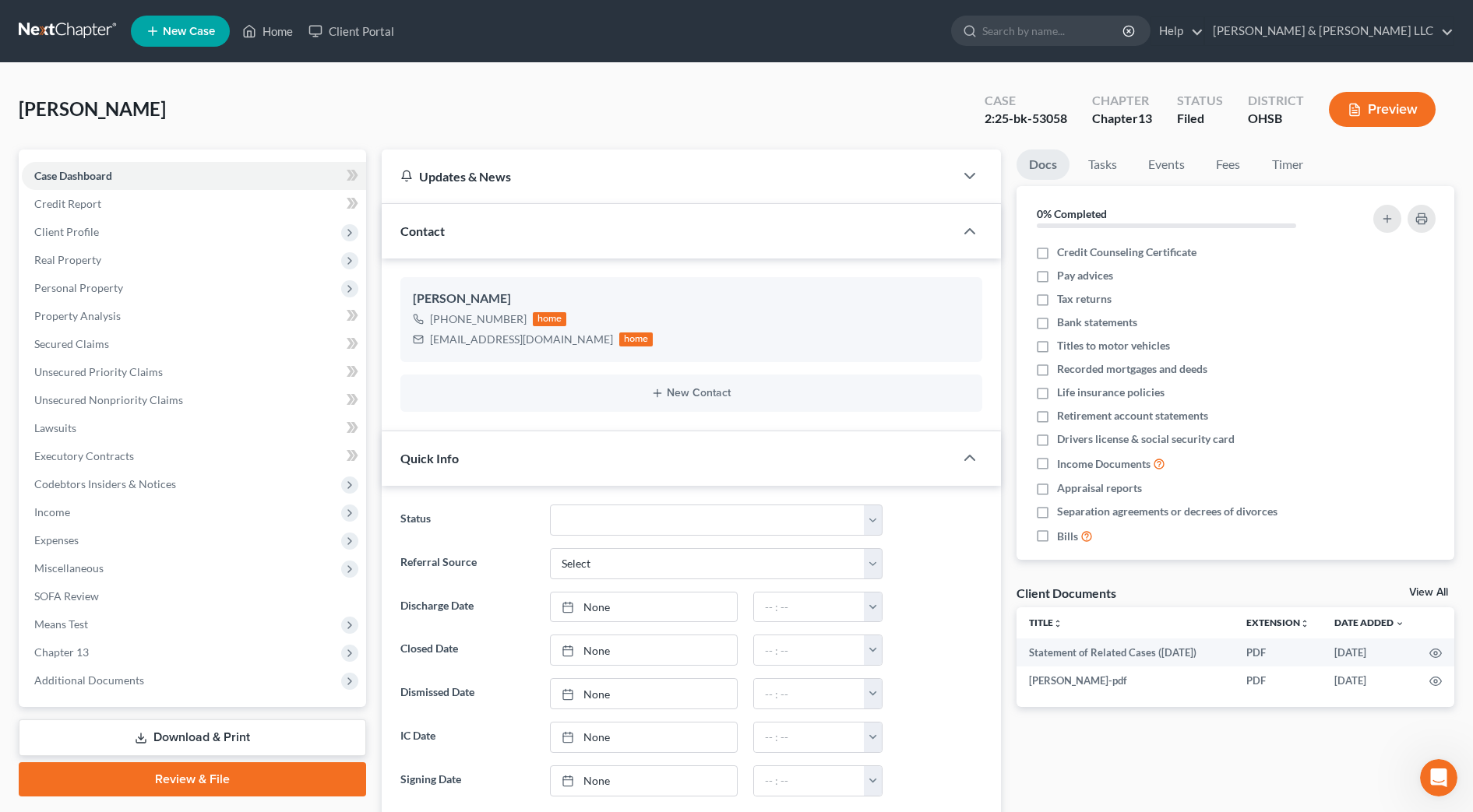
scroll to position [1217, 0]
click at [281, 27] on link "Home" at bounding box center [267, 31] width 67 height 28
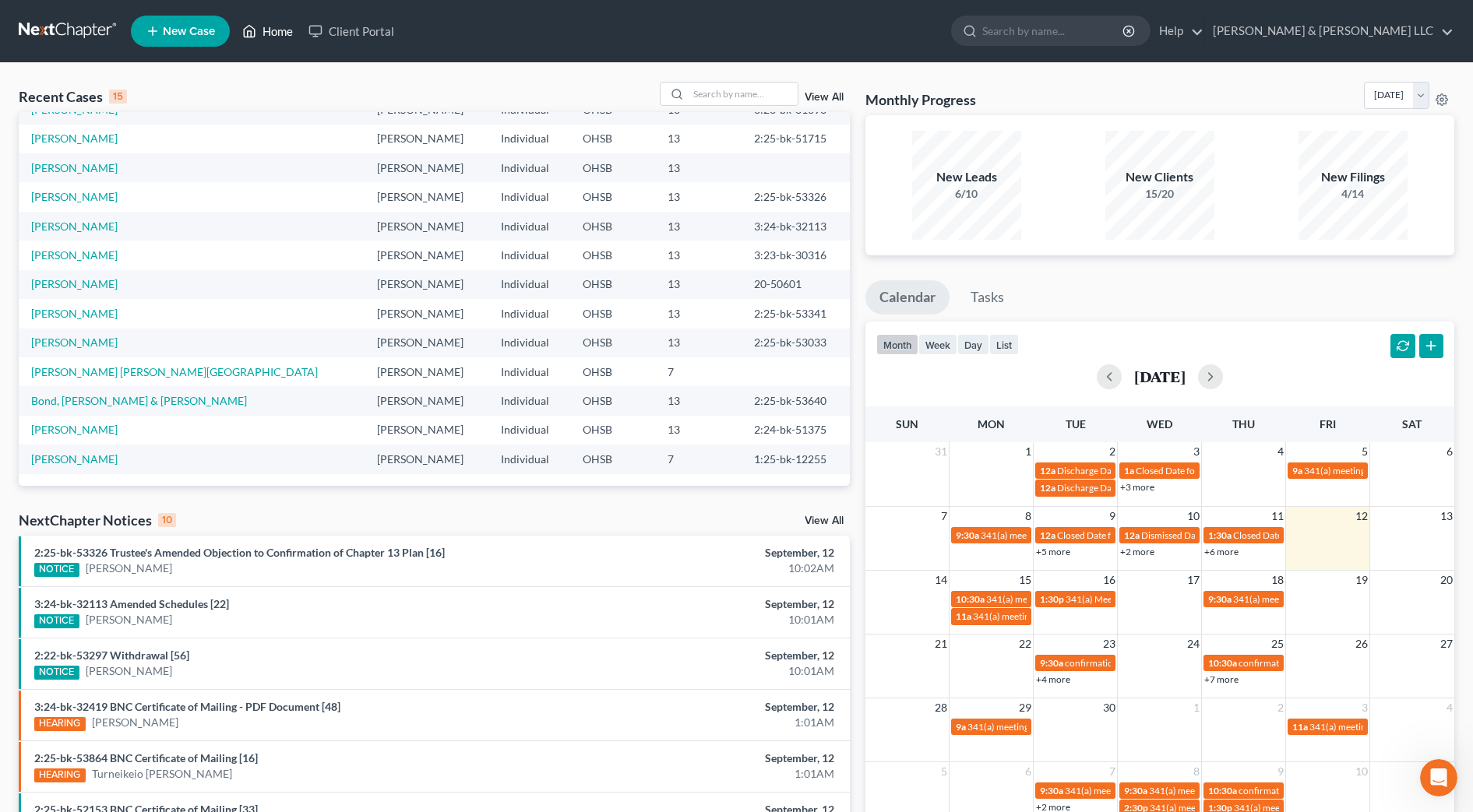
scroll to position [10, 0]
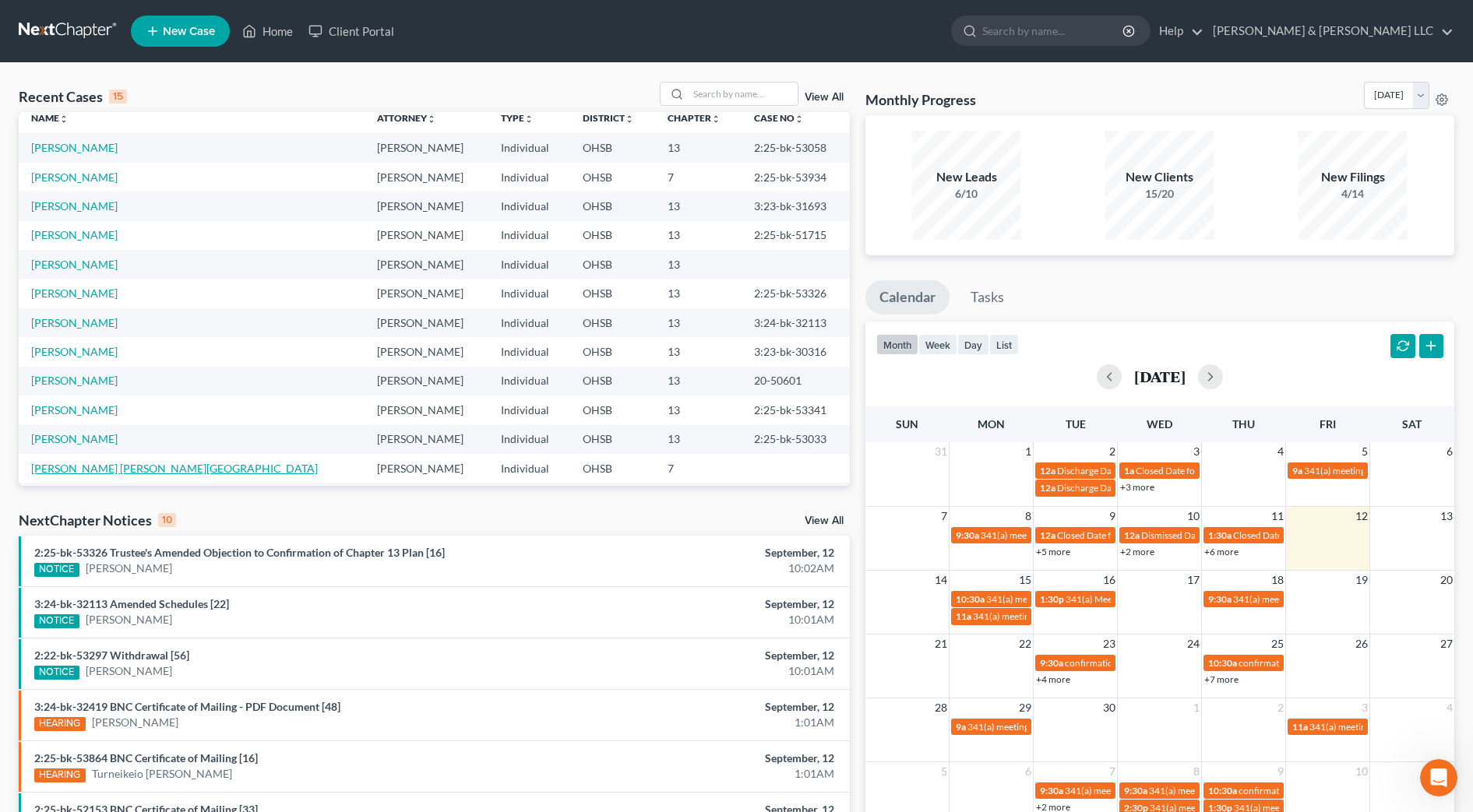
click at [176, 465] on link "[PERSON_NAME] [PERSON_NAME][GEOGRAPHIC_DATA]" at bounding box center [174, 468] width 286 height 13
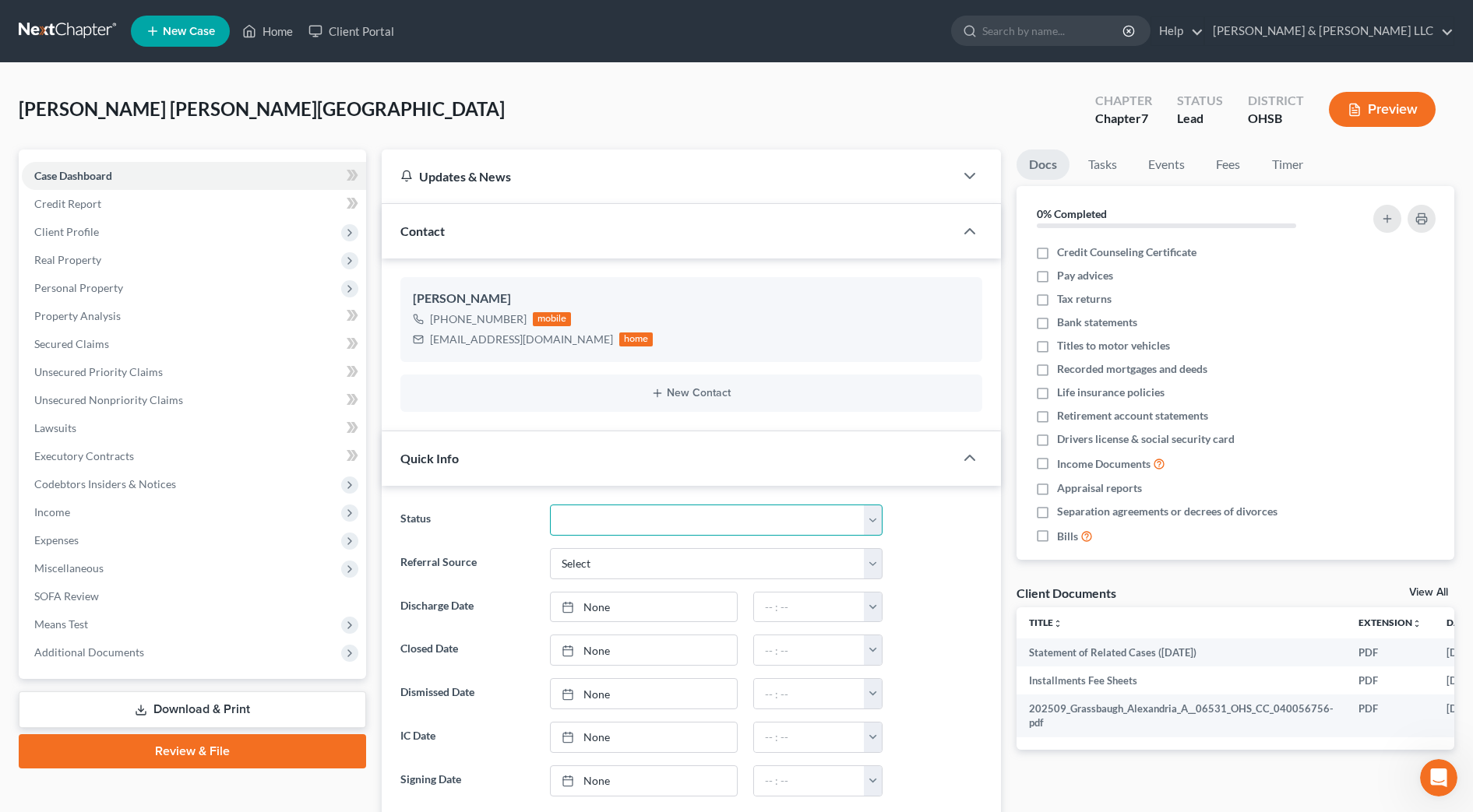
click at [719, 519] on select "Closed Discharged Dismissed Filed In Progress Lead Lost Lead Ready to File Reta…" at bounding box center [716, 519] width 332 height 31
select select "4"
click at [550, 504] on select "Closed Discharged Dismissed Filed In Progress Lead Lost Lead Ready to File Reta…" at bounding box center [716, 519] width 332 height 31
click at [850, 518] on select "Closed Discharged Dismissed Filed In Progress Lead Lost Lead Ready to File Reta…" at bounding box center [716, 519] width 332 height 31
click at [550, 504] on select "Closed Discharged Dismissed Filed In Progress Lead Lost Lead Ready to File Reta…" at bounding box center [716, 519] width 332 height 31
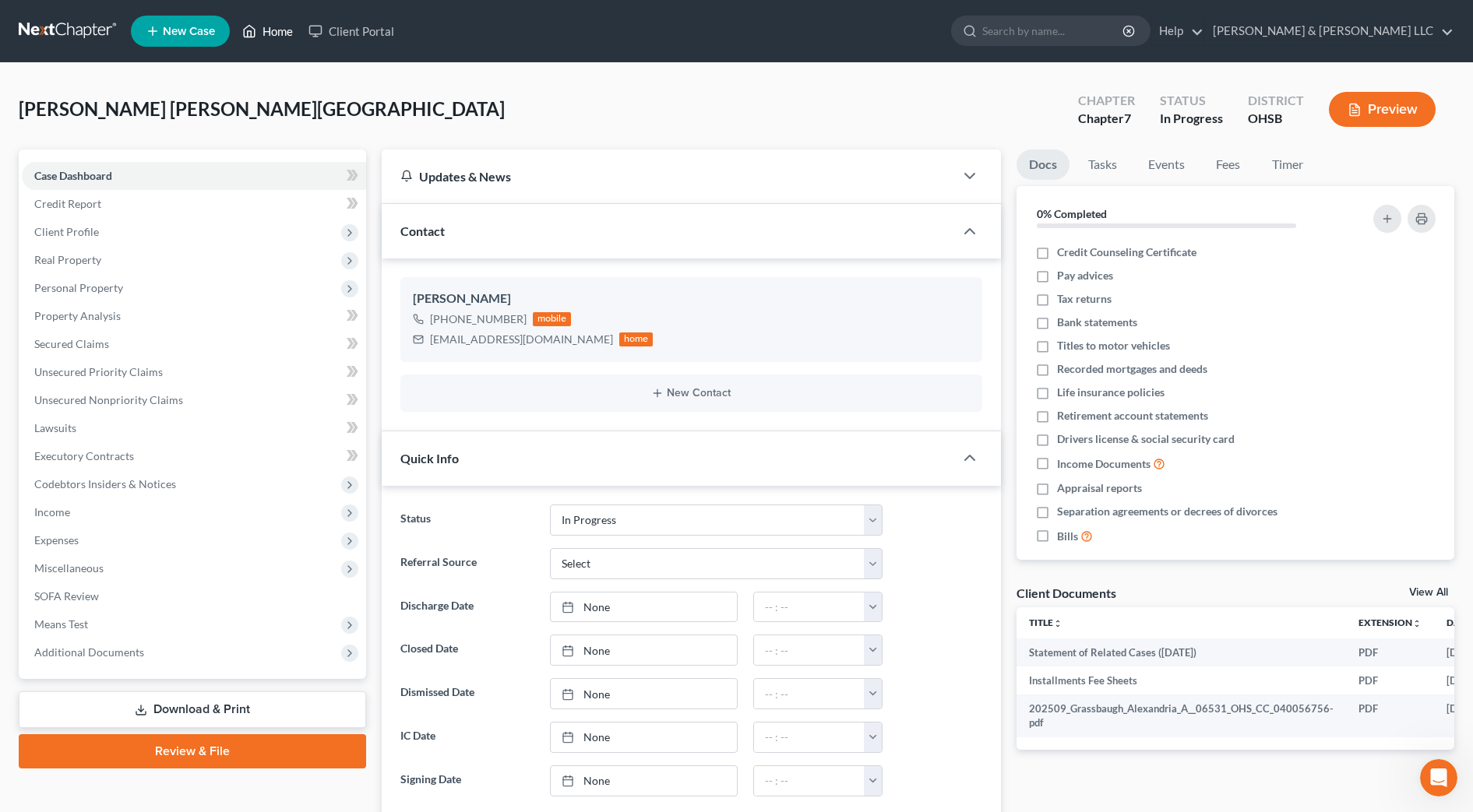
click at [262, 37] on link "Home" at bounding box center [267, 31] width 67 height 28
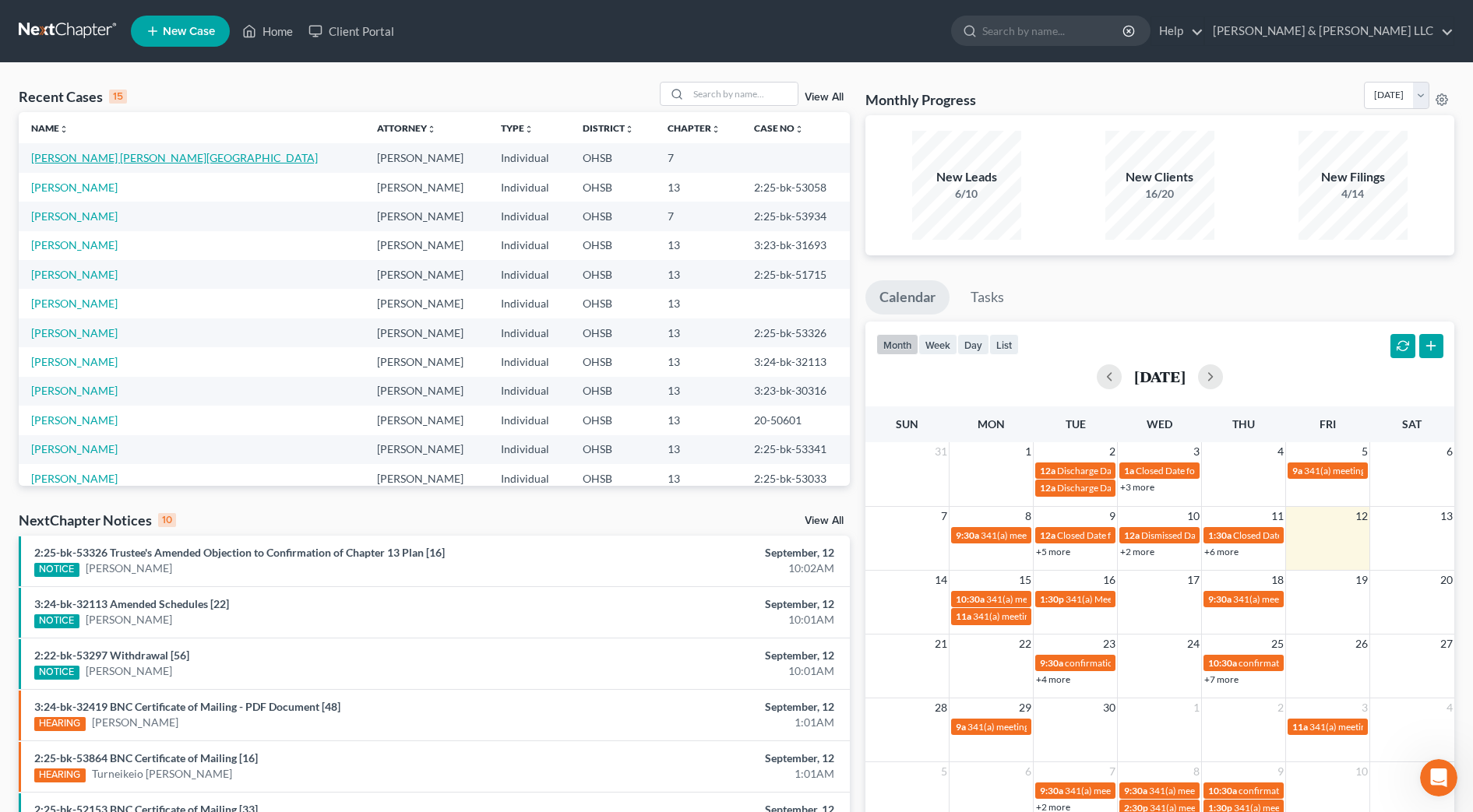
click at [63, 158] on link "[PERSON_NAME] [PERSON_NAME][GEOGRAPHIC_DATA]" at bounding box center [174, 158] width 286 height 13
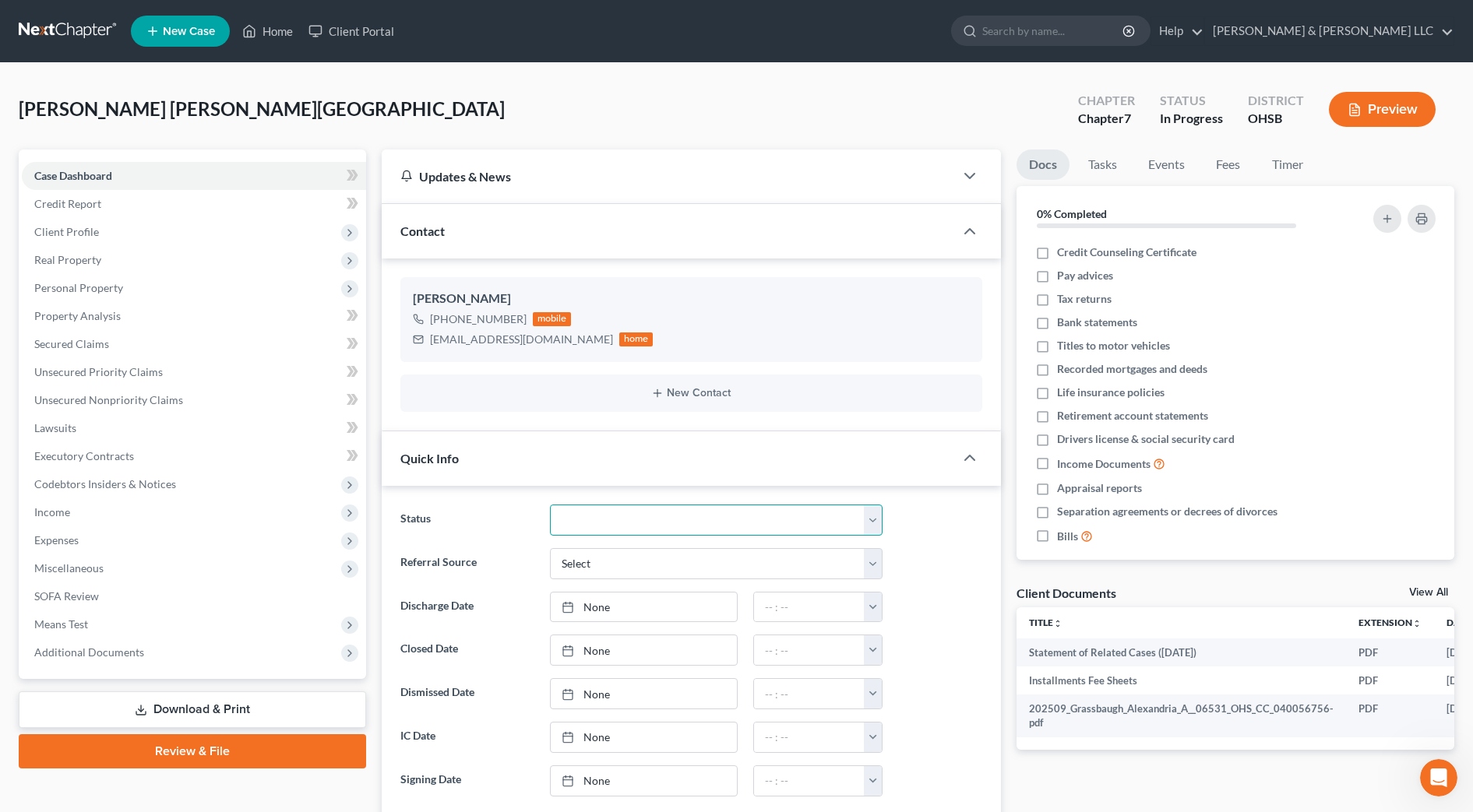
click at [736, 519] on select "Closed Discharged Dismissed Filed In Progress Lead Lost Lead Ready to File Reta…" at bounding box center [716, 519] width 332 height 31
click at [550, 504] on select "Closed Discharged Dismissed Filed In Progress Lead Lost Lead Ready to File Reta…" at bounding box center [716, 519] width 332 height 31
click at [254, 25] on icon at bounding box center [249, 31] width 14 height 19
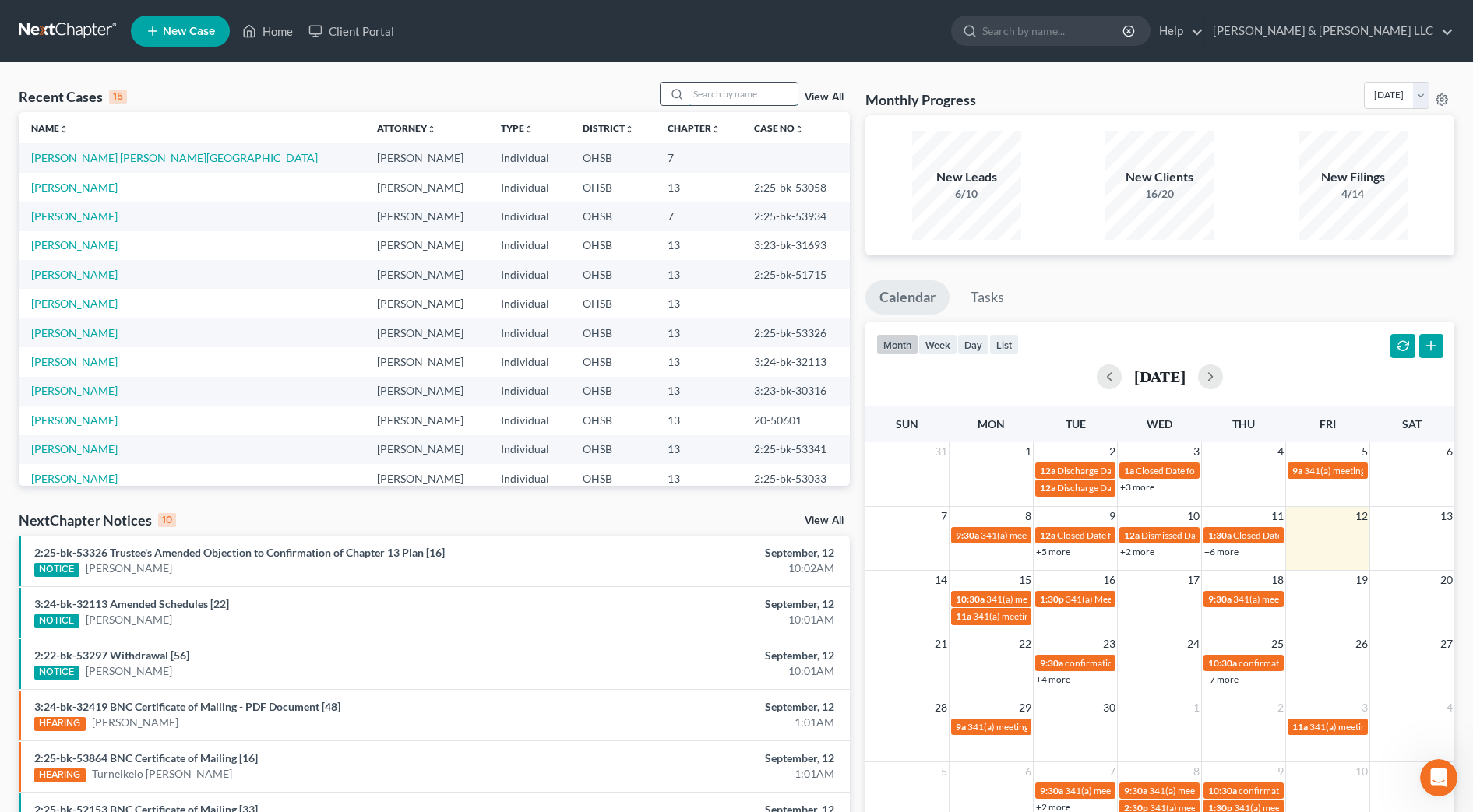
click at [773, 89] on input "search" at bounding box center [743, 94] width 109 height 23
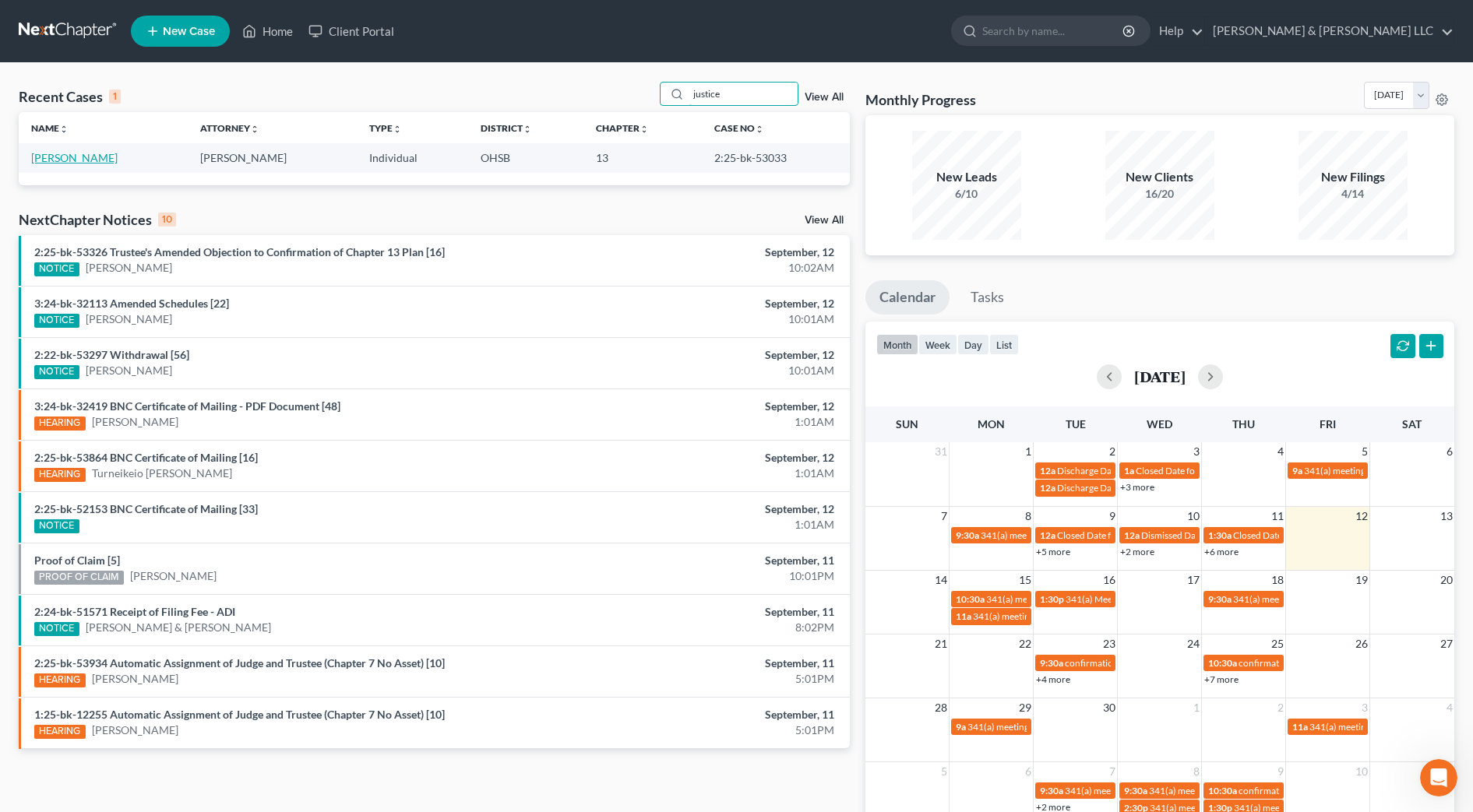
type input "justice"
click at [87, 158] on link "[PERSON_NAME]" at bounding box center [74, 158] width 86 height 13
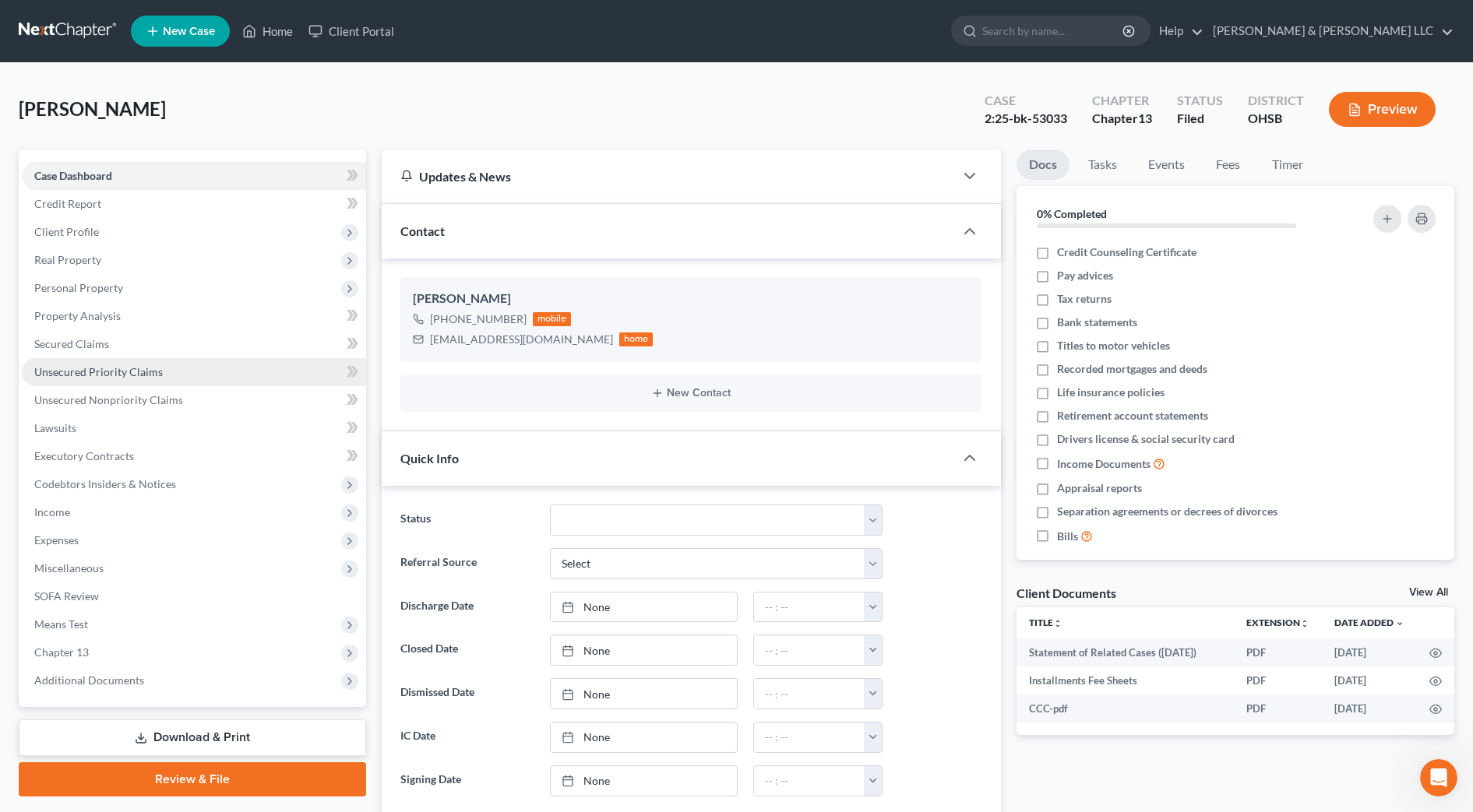
scroll to position [411, 0]
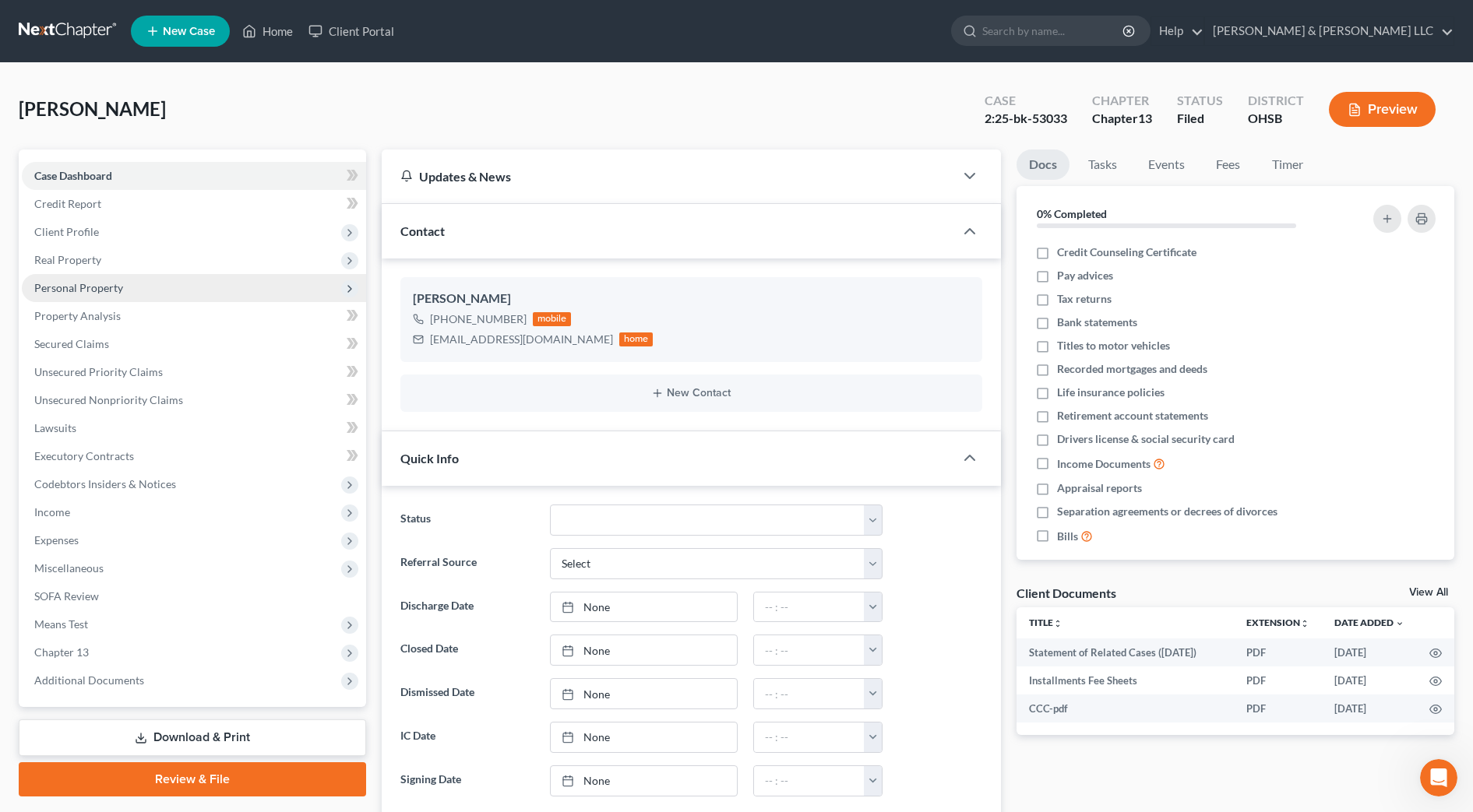
click at [110, 297] on span "Personal Property" at bounding box center [193, 288] width 344 height 28
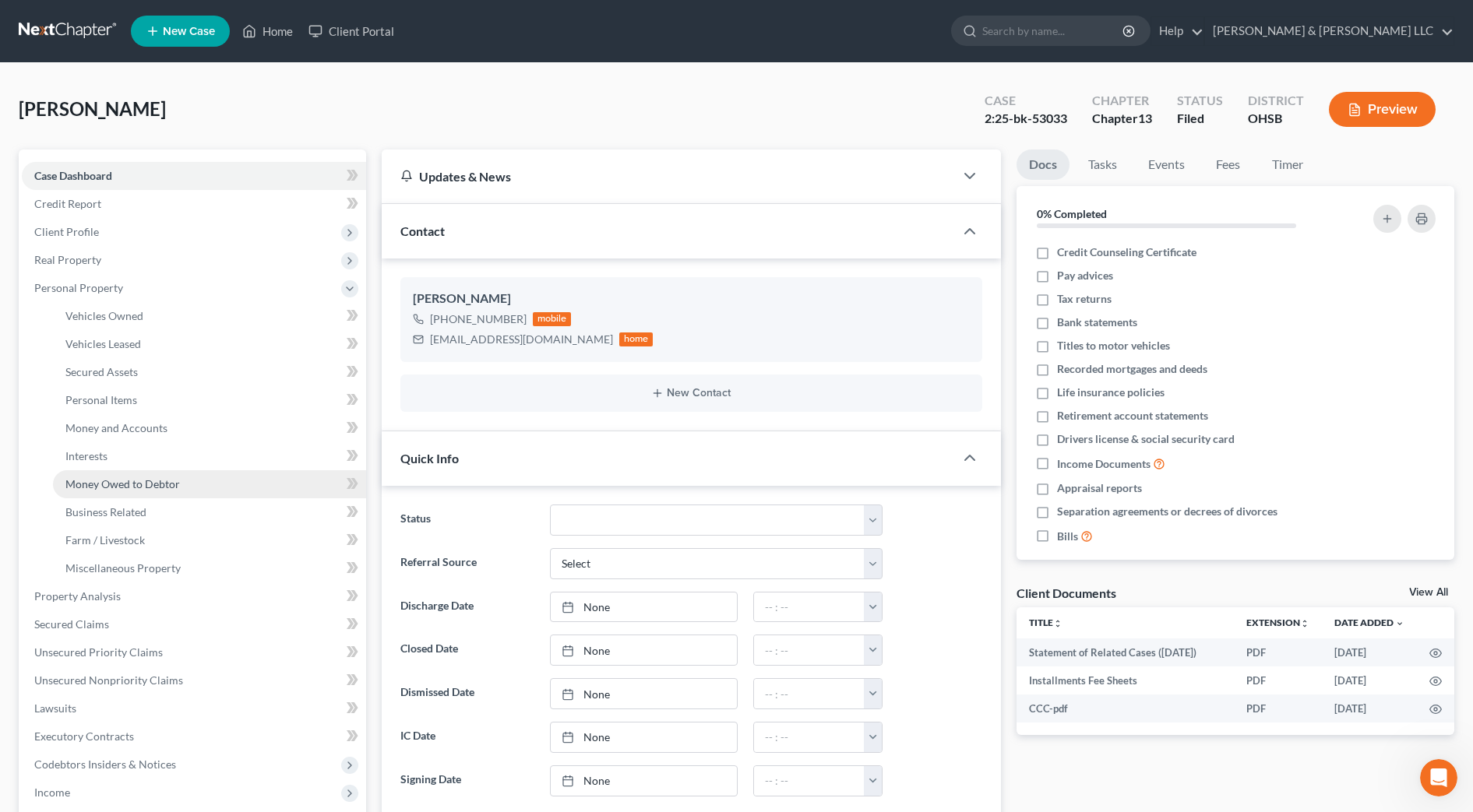
click at [121, 485] on span "Money Owed to Debtor" at bounding box center [123, 484] width 114 height 13
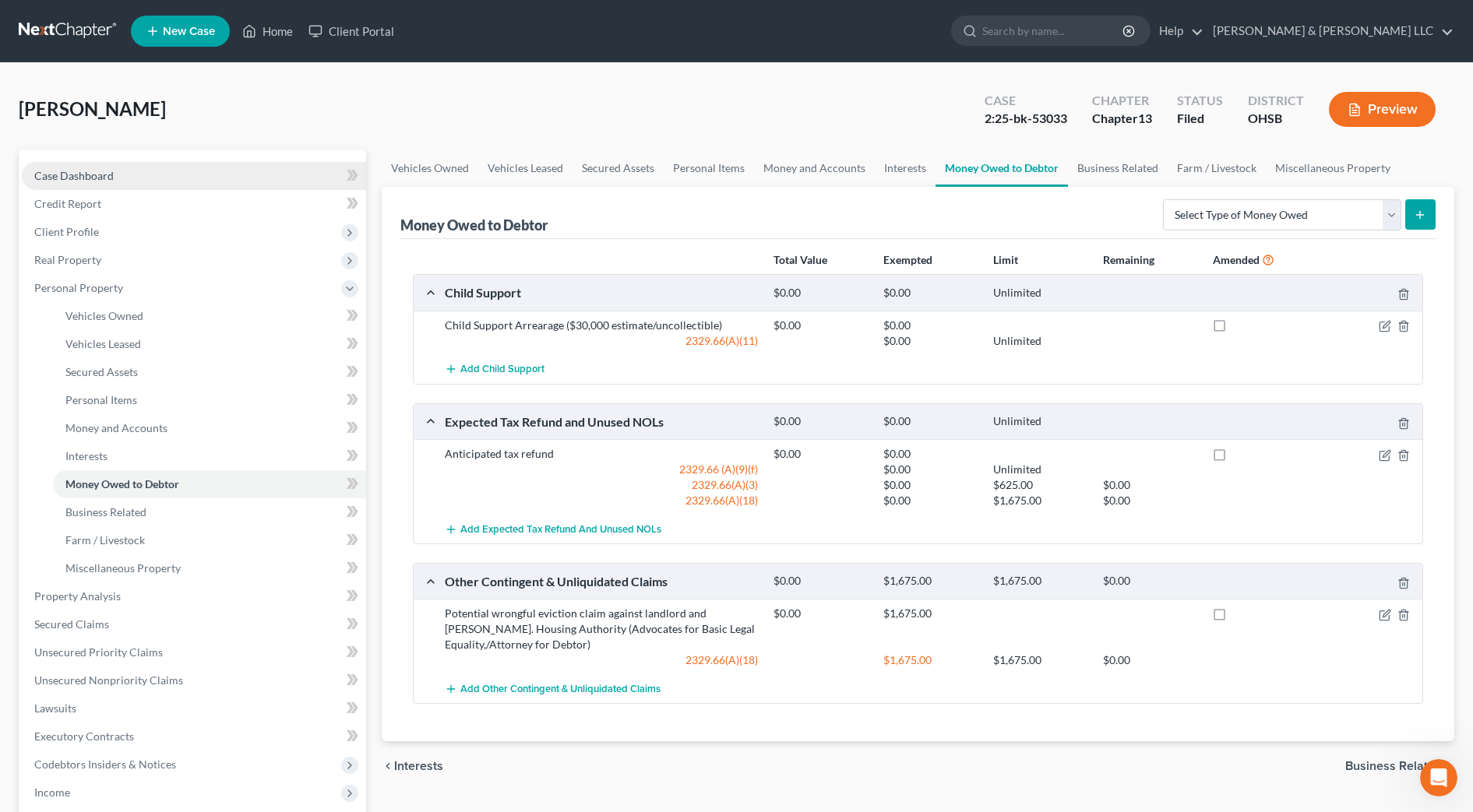
click at [34, 175] on link "Case Dashboard" at bounding box center [193, 176] width 344 height 28
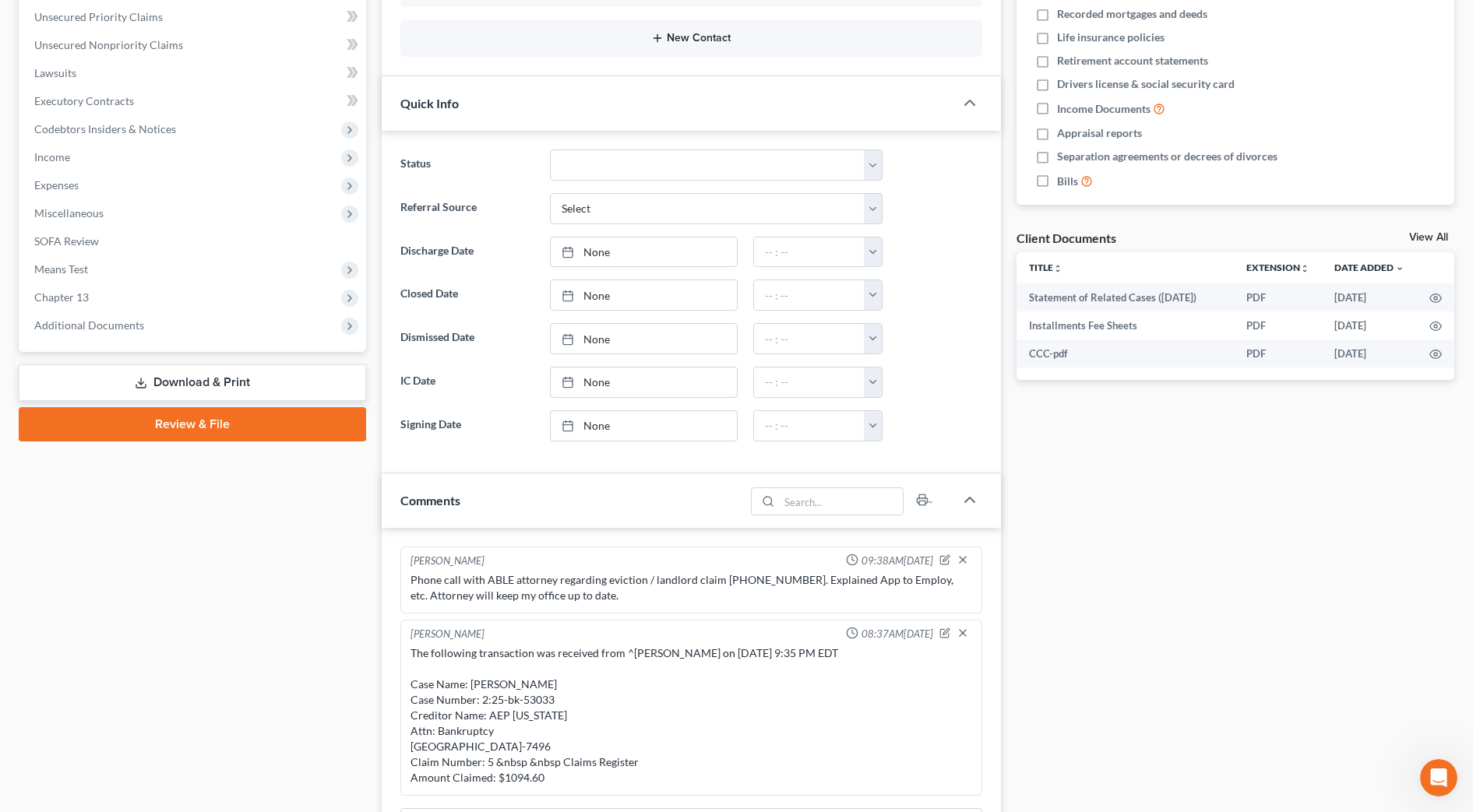
scroll to position [389, 0]
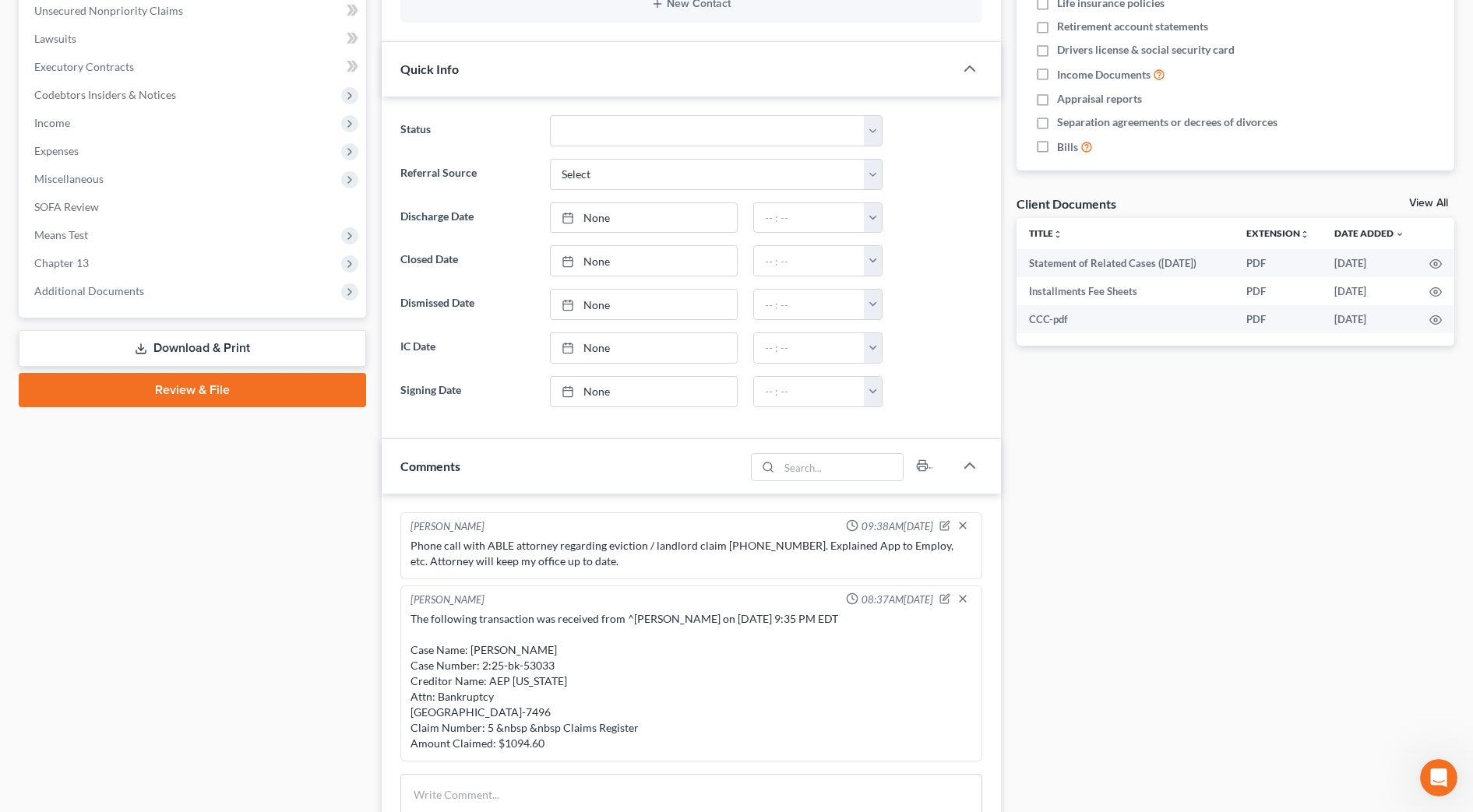
click at [643, 541] on div "Phone call with ABLE attorney regarding eviction / landlord claim [PHONE_NUMBER…" at bounding box center [691, 553] width 561 height 31
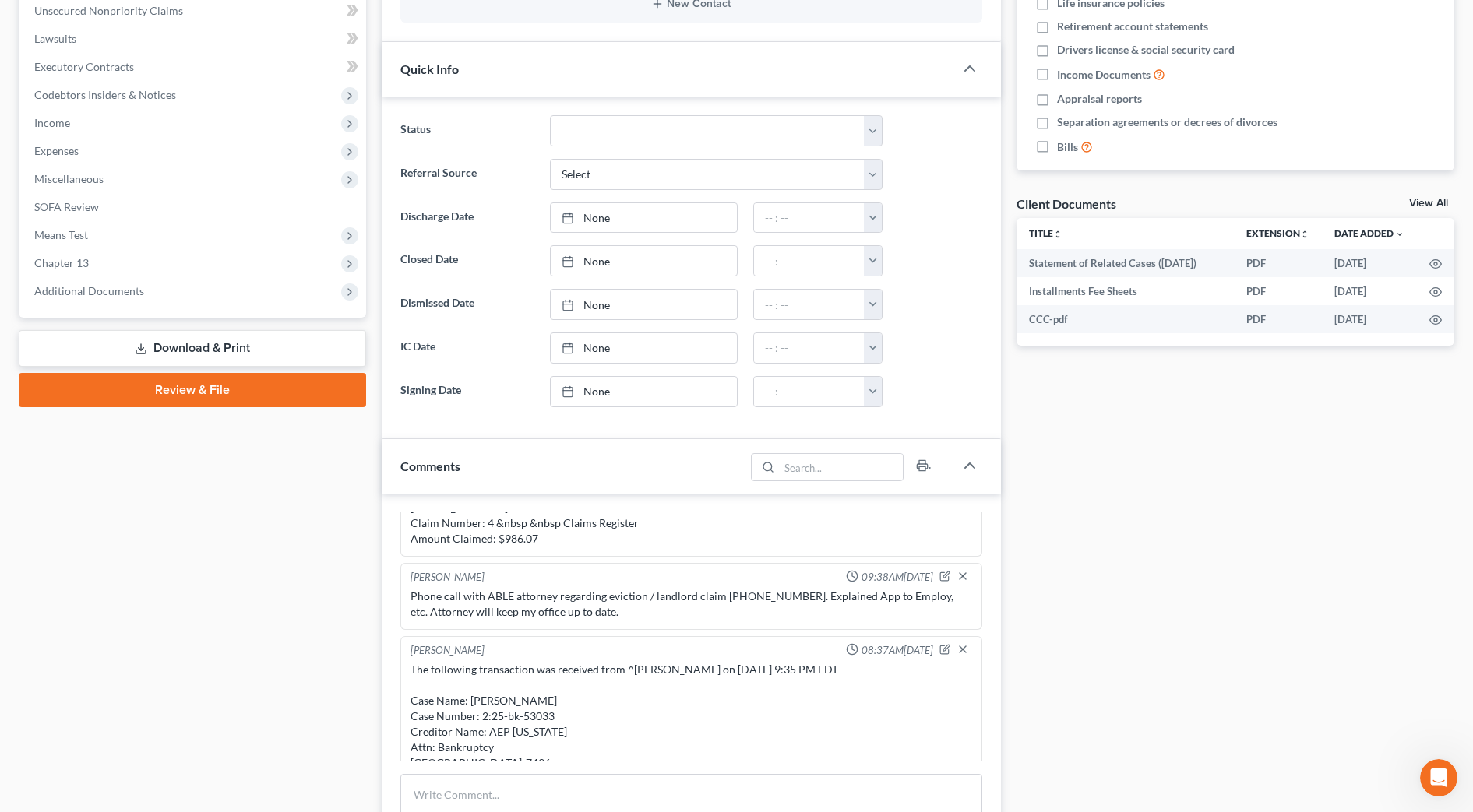
scroll to position [411, 0]
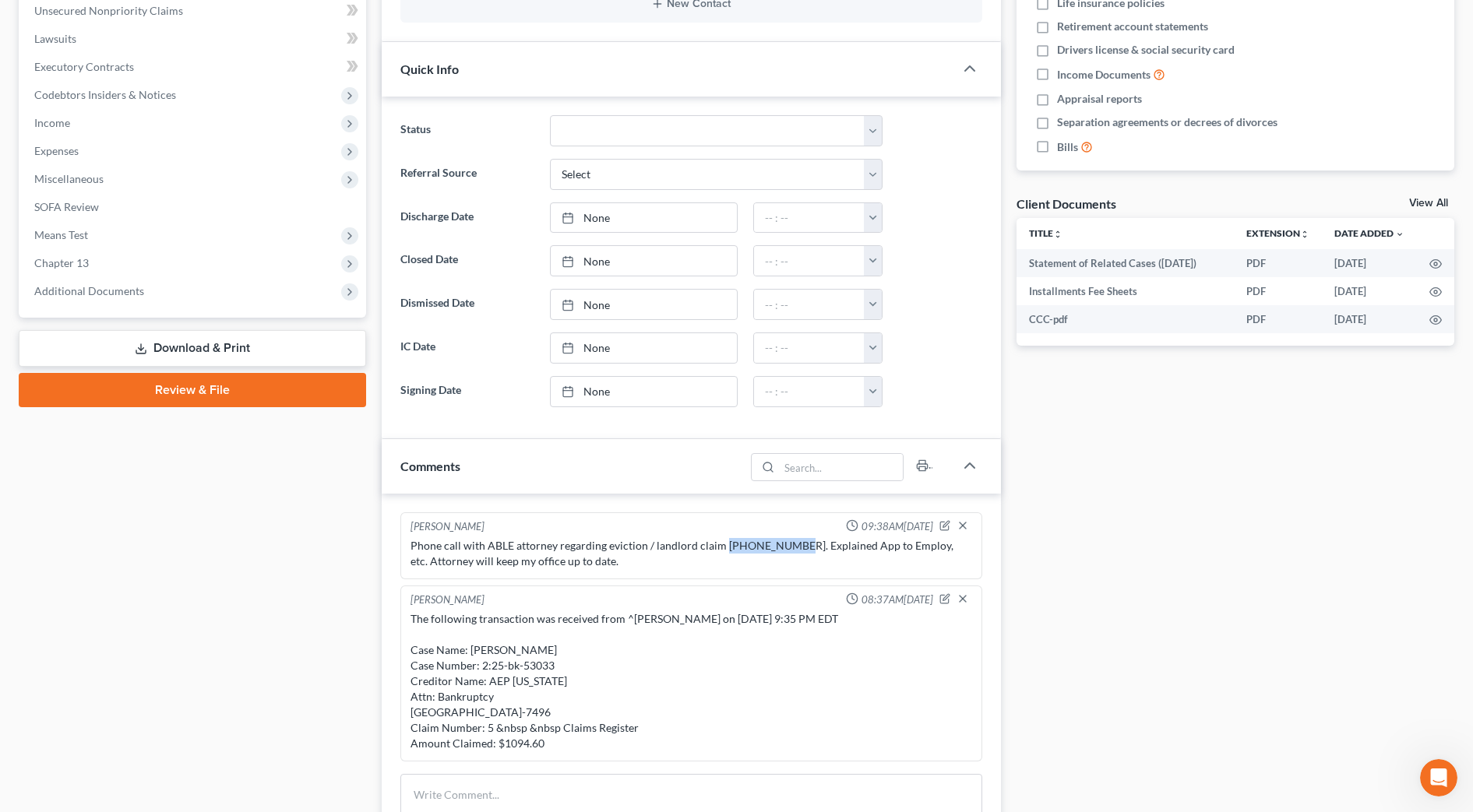
drag, startPoint x: 790, startPoint y: 533, endPoint x: 722, endPoint y: 534, distance: 68.0
click at [722, 538] on div "Phone call with ABLE attorney regarding eviction / landlord claim [PHONE_NUMBER…" at bounding box center [691, 553] width 561 height 31
copy div "[PHONE_NUMBER]"
